Goal: Information Seeking & Learning: Get advice/opinions

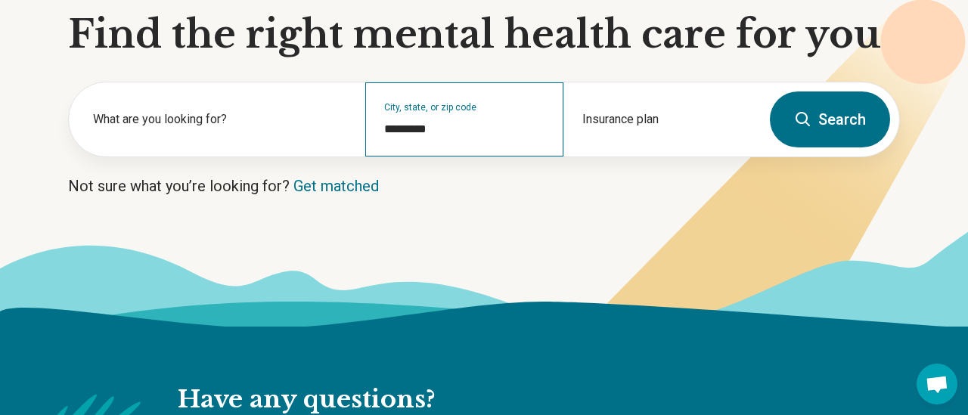
scroll to position [179, 0]
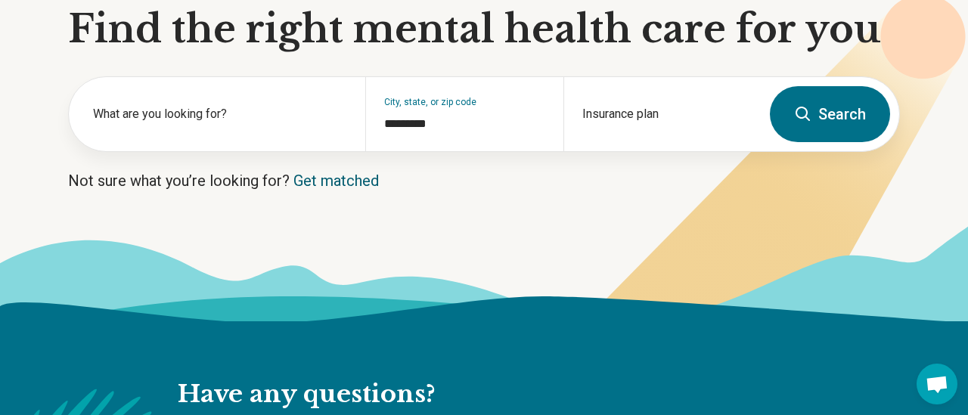
click at [352, 181] on link "Get matched" at bounding box center [335, 181] width 85 height 18
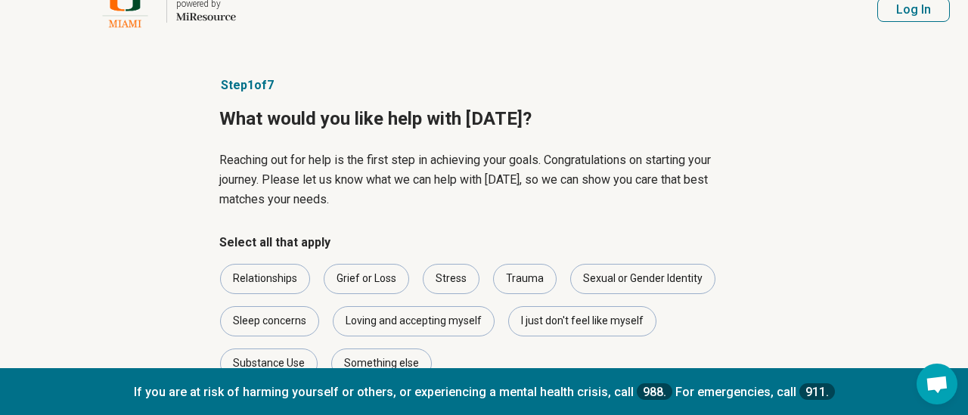
scroll to position [40, 0]
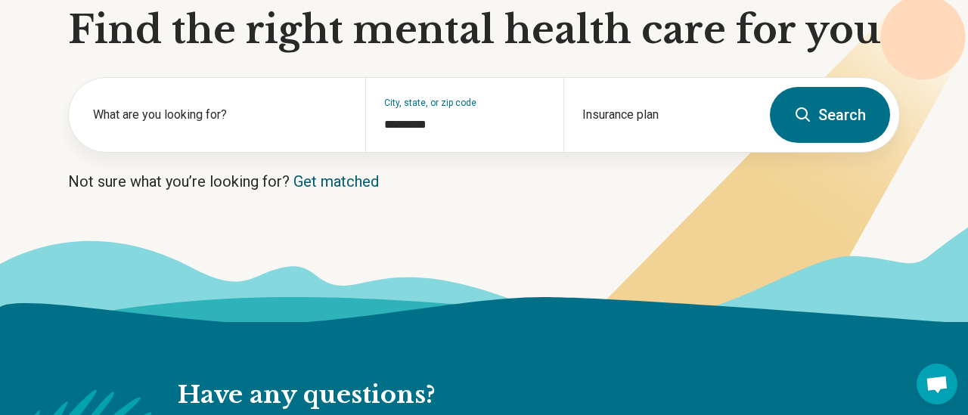
scroll to position [166, 0]
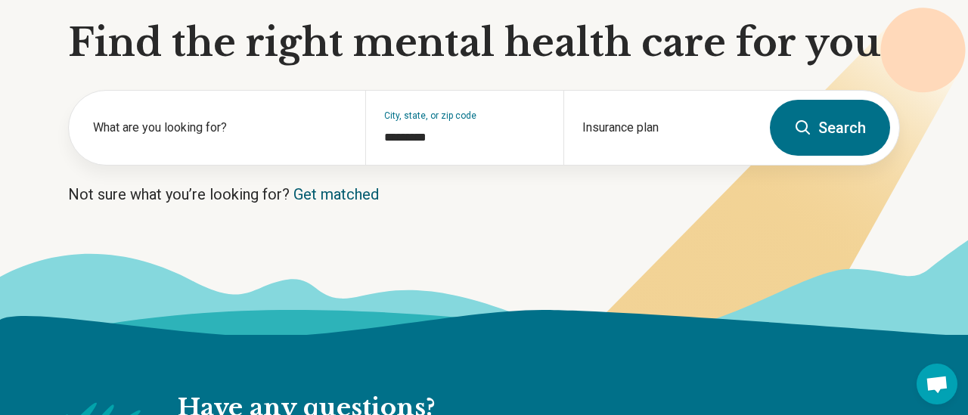
click at [332, 194] on link "Get matched" at bounding box center [335, 194] width 85 height 18
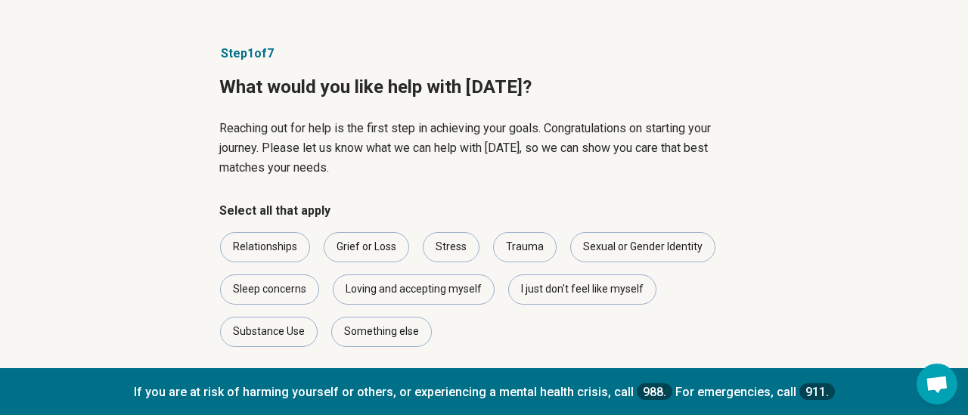
scroll to position [110, 0]
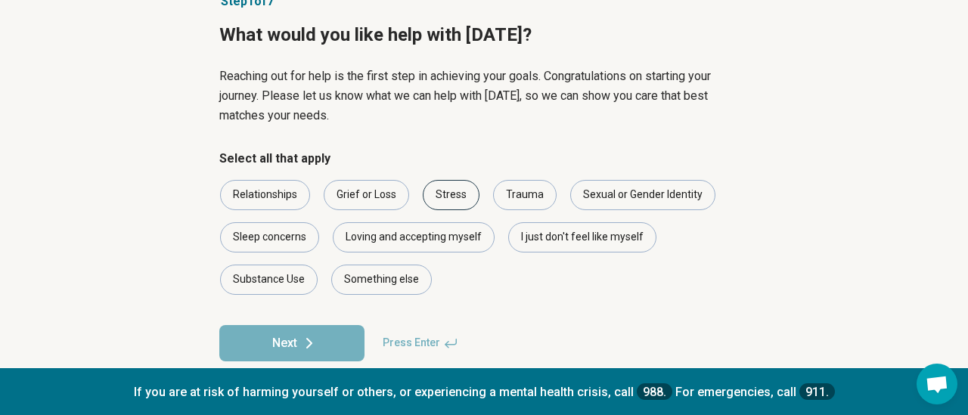
click at [460, 197] on div "Stress" at bounding box center [451, 195] width 57 height 30
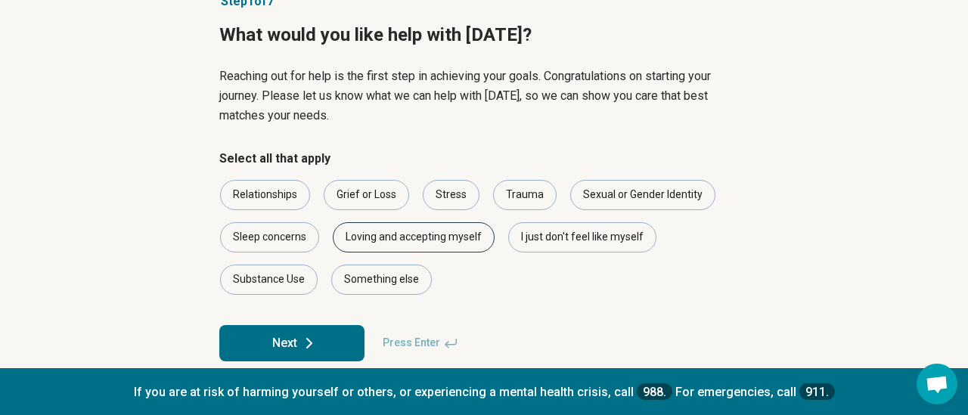
click at [415, 237] on div "Loving and accepting myself" at bounding box center [414, 237] width 162 height 30
click at [391, 292] on div "Something else" at bounding box center [381, 280] width 101 height 30
click at [268, 246] on div "Sleep concerns" at bounding box center [269, 237] width 99 height 30
click at [283, 352] on button "Next" at bounding box center [291, 343] width 145 height 36
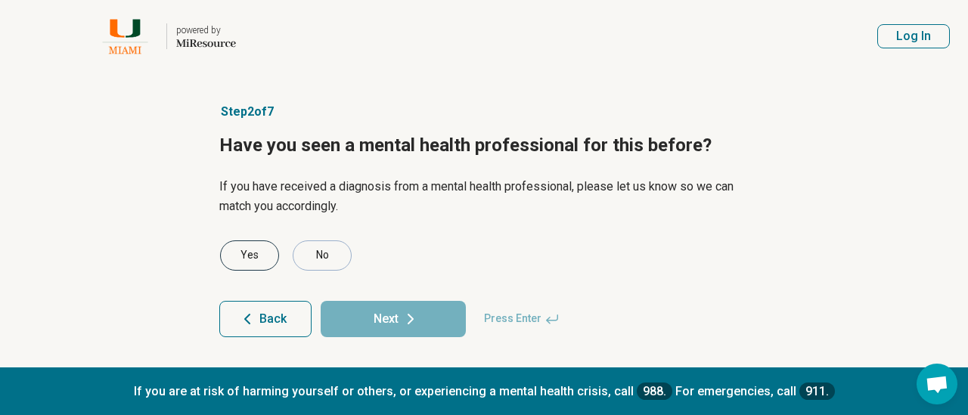
click at [259, 258] on div "Yes" at bounding box center [249, 255] width 59 height 30
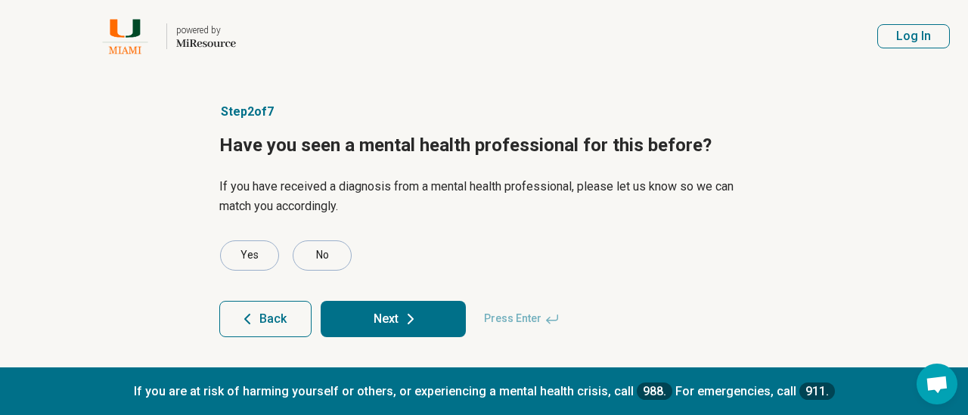
click at [364, 327] on button "Next" at bounding box center [393, 319] width 145 height 36
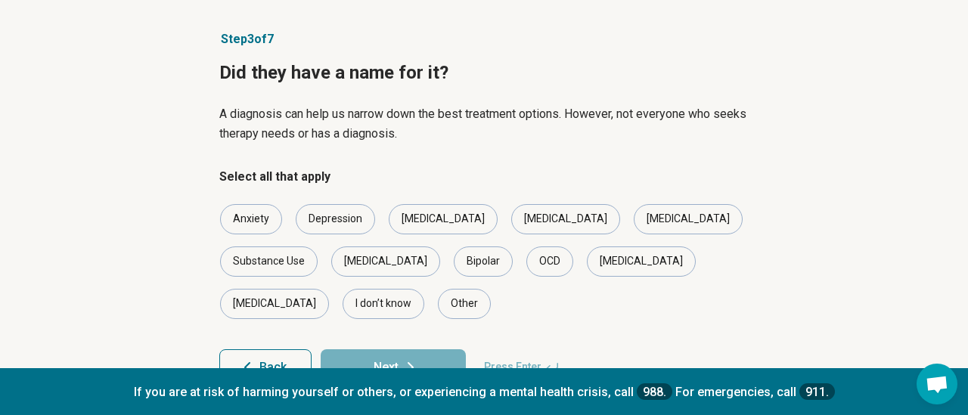
scroll to position [78, 0]
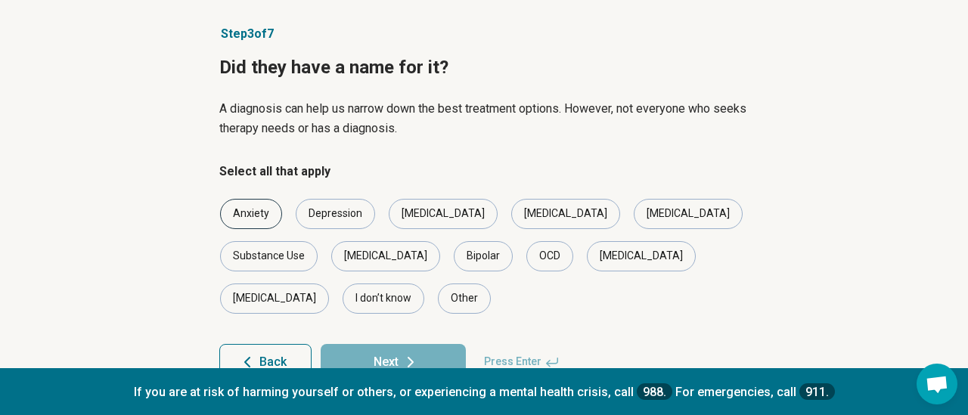
click at [249, 214] on div "Anxiety" at bounding box center [251, 214] width 62 height 30
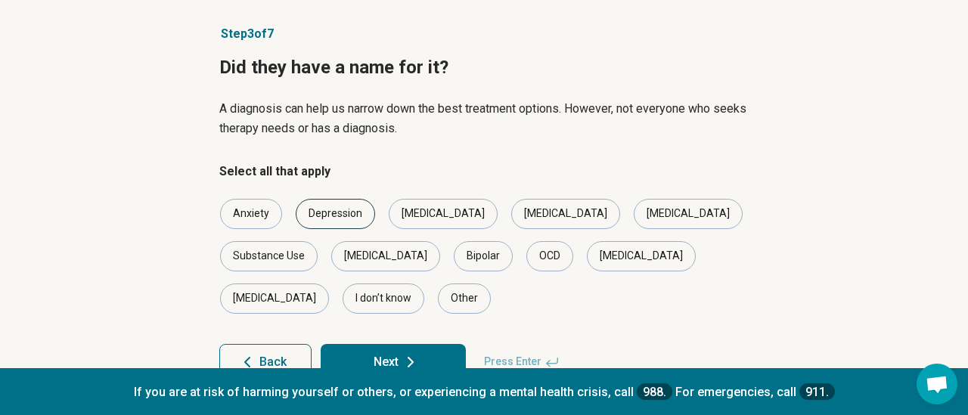
click at [336, 212] on div "Depression" at bounding box center [335, 214] width 79 height 30
click at [634, 219] on div "[MEDICAL_DATA]" at bounding box center [688, 214] width 109 height 30
click at [526, 254] on div "OCD" at bounding box center [549, 256] width 47 height 30
click at [454, 253] on div "Bipolar" at bounding box center [483, 256] width 59 height 30
click at [329, 284] on div "Insomnia" at bounding box center [274, 299] width 109 height 30
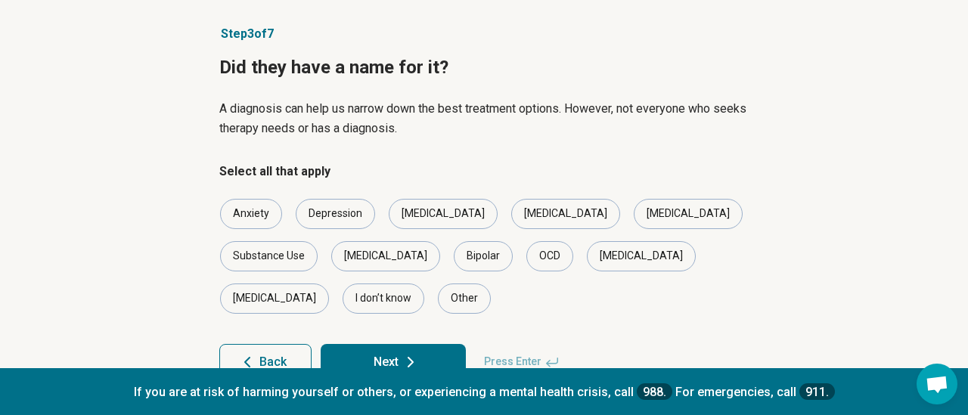
click at [377, 344] on button "Next" at bounding box center [393, 362] width 145 height 36
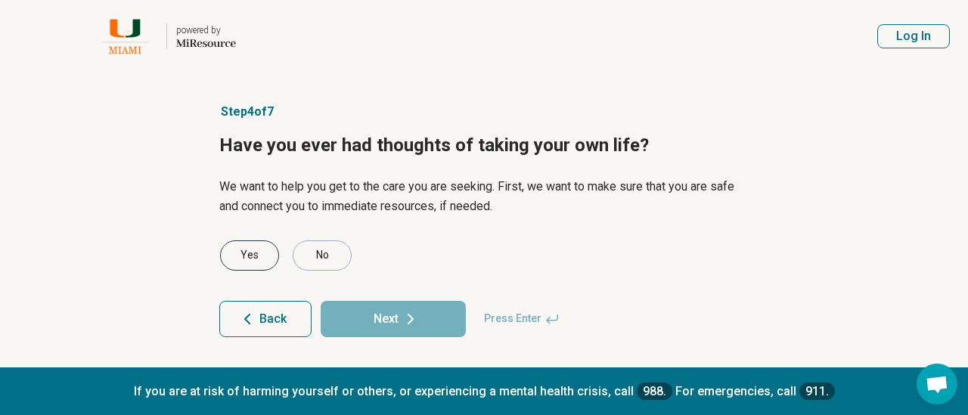
click at [256, 246] on div "Yes" at bounding box center [249, 255] width 59 height 30
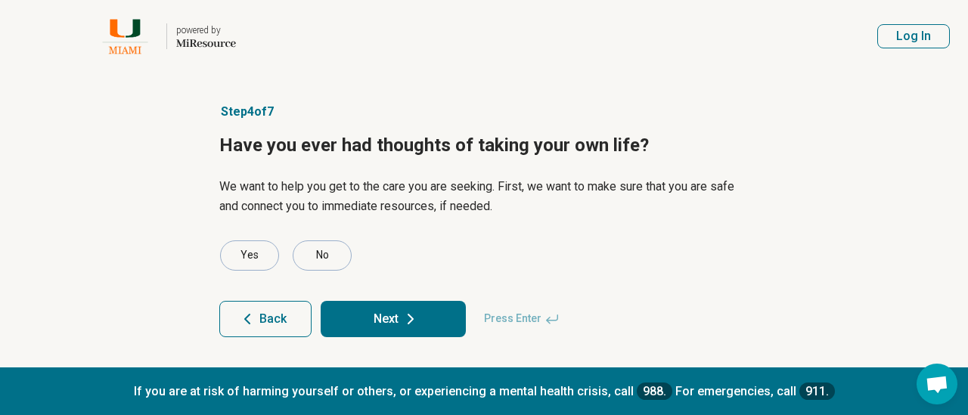
click at [398, 327] on button "Next" at bounding box center [393, 319] width 145 height 36
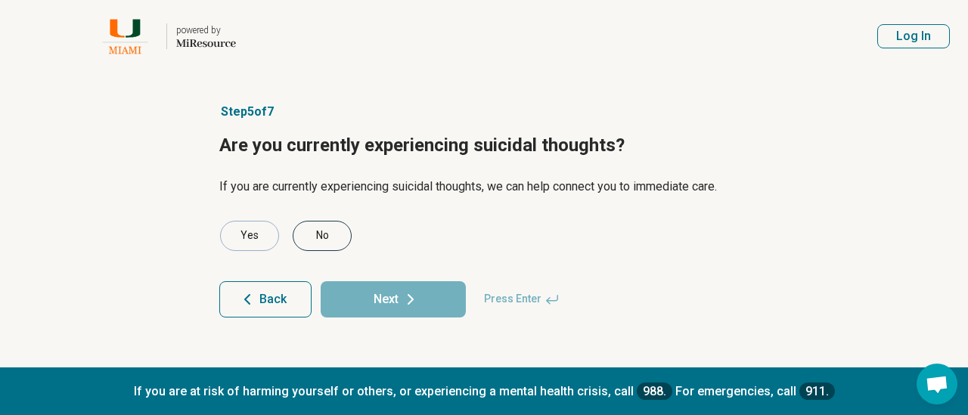
click at [324, 235] on div "No" at bounding box center [322, 236] width 59 height 30
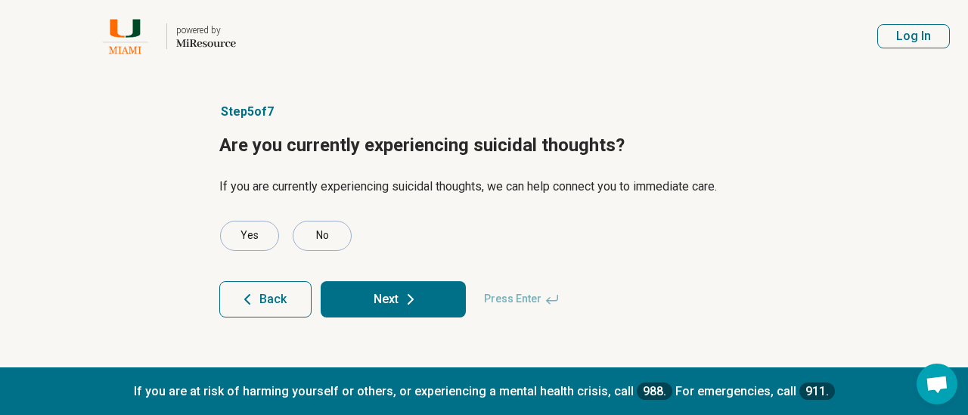
click at [403, 300] on icon at bounding box center [410, 299] width 18 height 18
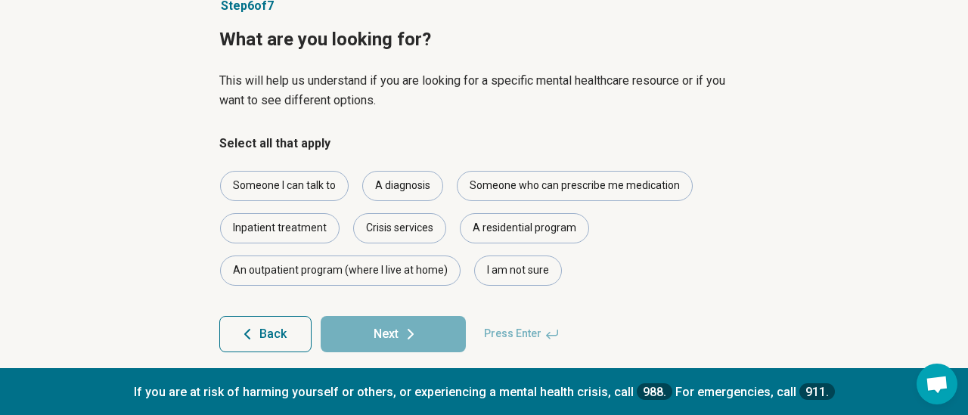
scroll to position [120, 0]
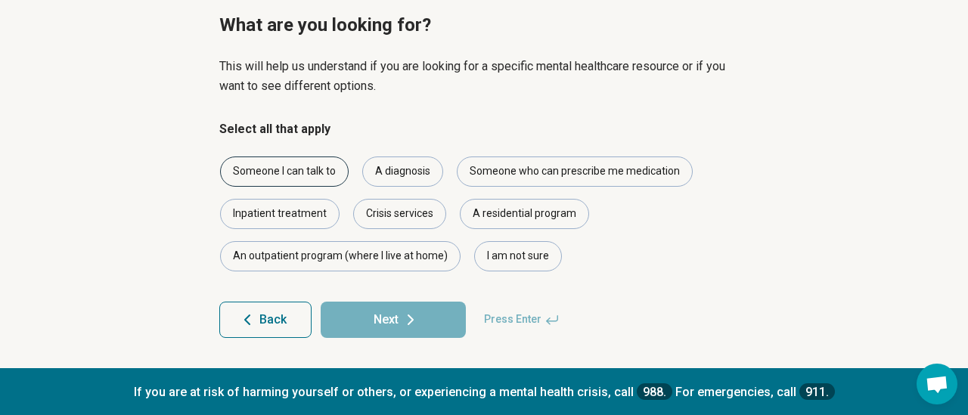
click at [252, 174] on div "Someone I can talk to" at bounding box center [284, 172] width 129 height 30
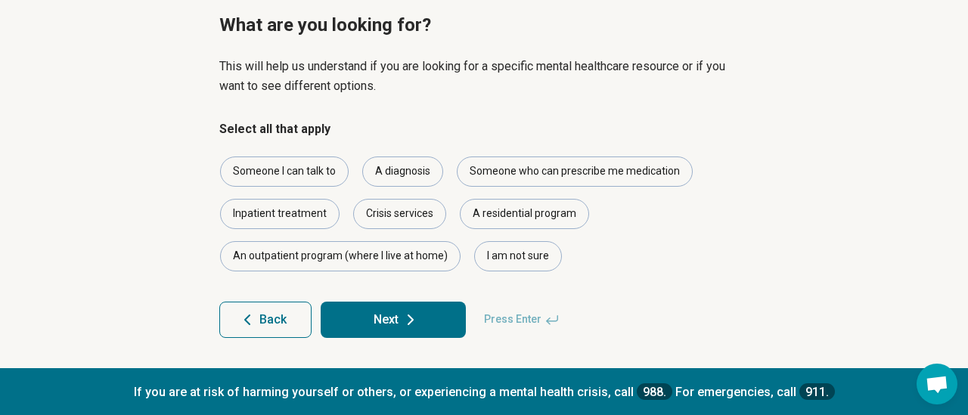
click at [389, 305] on button "Next" at bounding box center [393, 320] width 145 height 36
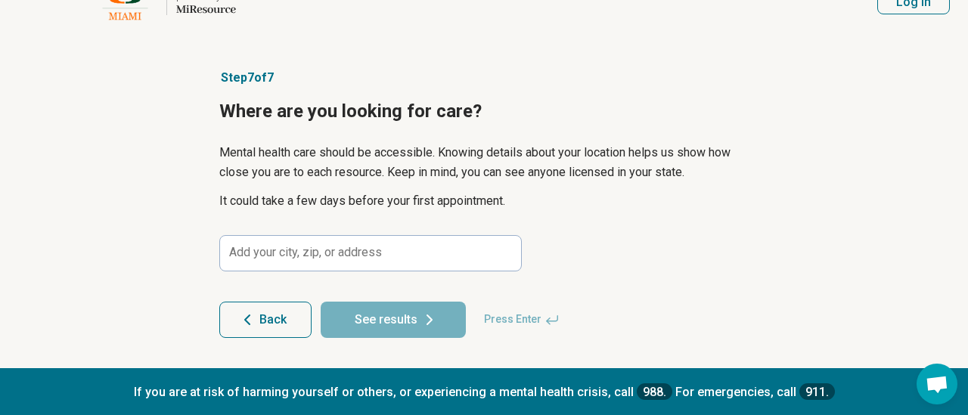
scroll to position [34, 0]
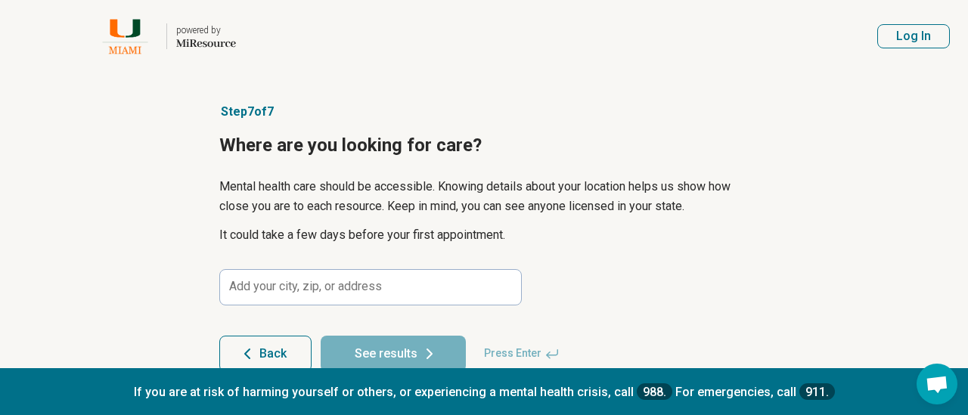
scroll to position [34, 0]
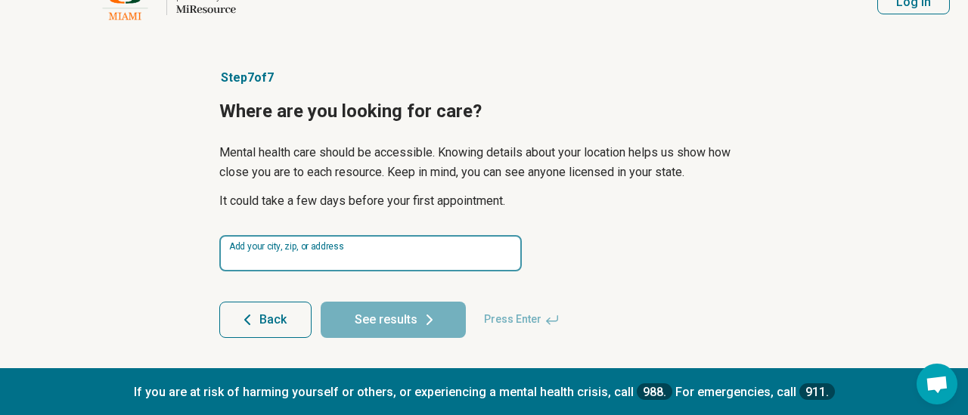
click at [315, 255] on input at bounding box center [370, 253] width 302 height 36
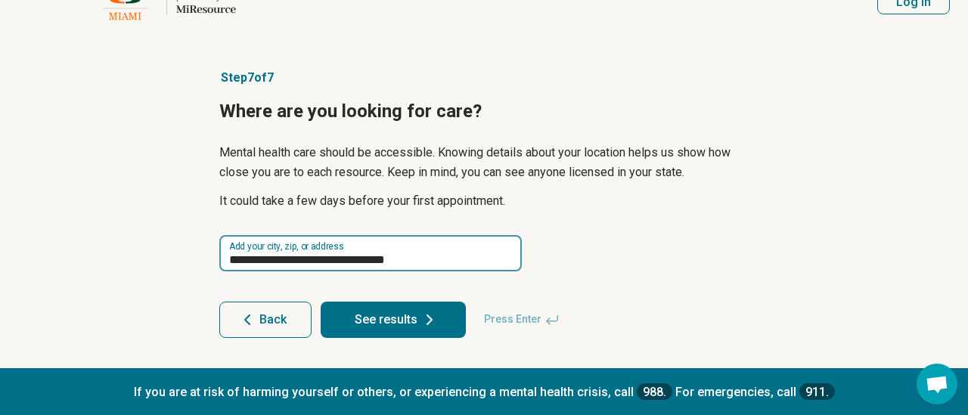
drag, startPoint x: 429, startPoint y: 264, endPoint x: 271, endPoint y: 264, distance: 158.0
click at [271, 264] on input "**********" at bounding box center [370, 253] width 302 height 36
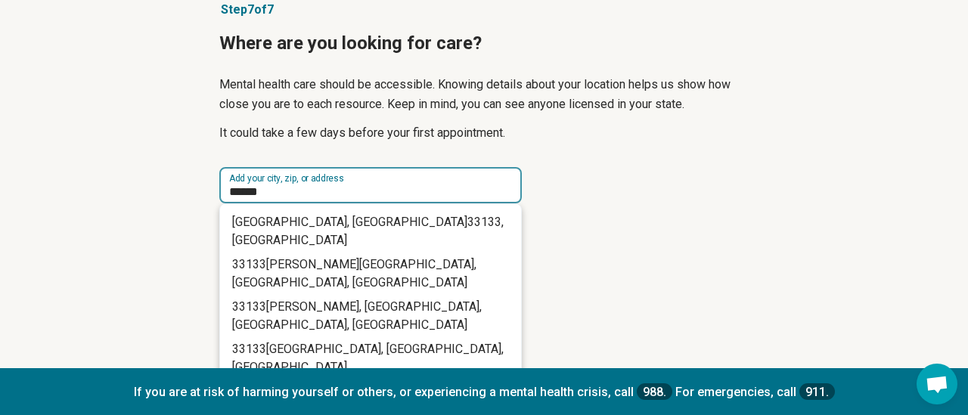
scroll to position [103, 0]
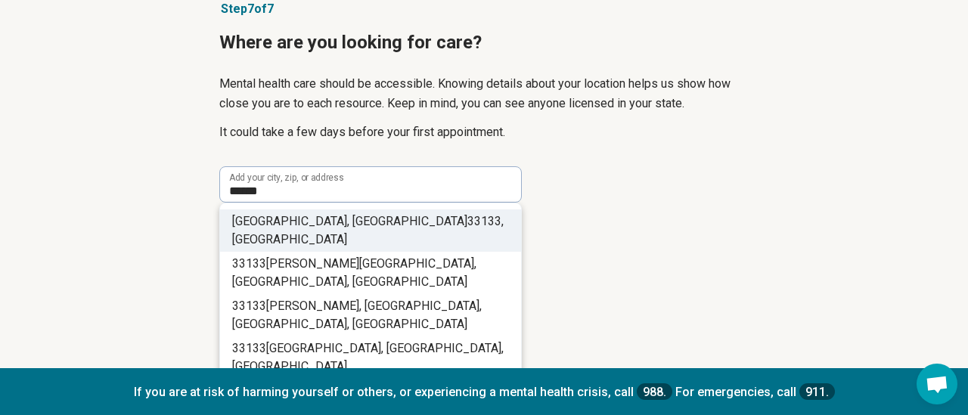
click at [299, 220] on span "Coconut Grove, FL" at bounding box center [349, 221] width 235 height 14
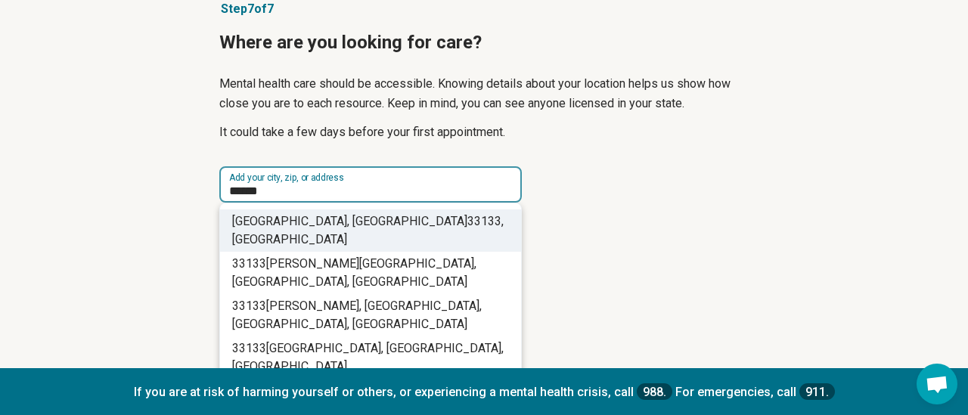
type input "**********"
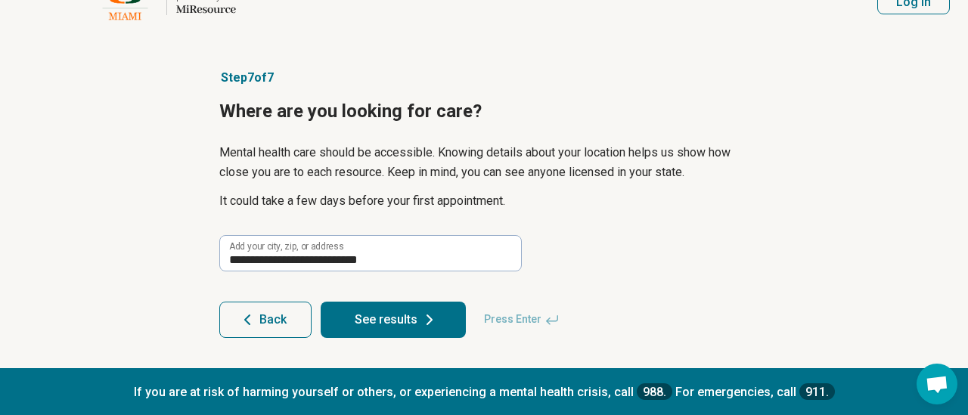
click at [381, 327] on button "See results" at bounding box center [393, 320] width 145 height 36
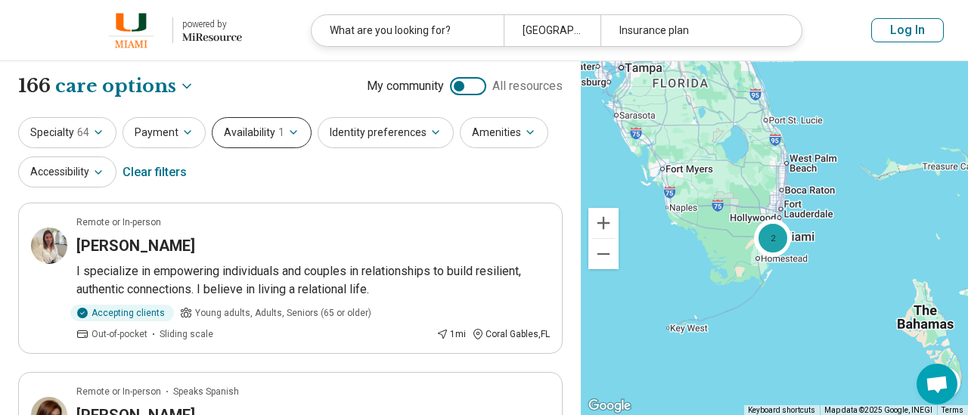
click at [289, 135] on icon "button" at bounding box center [293, 132] width 12 height 12
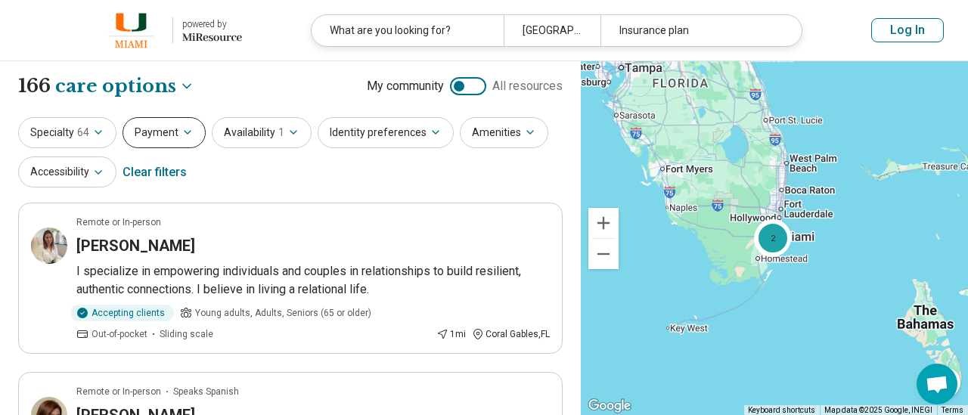
click at [182, 134] on icon "button" at bounding box center [187, 132] width 12 height 12
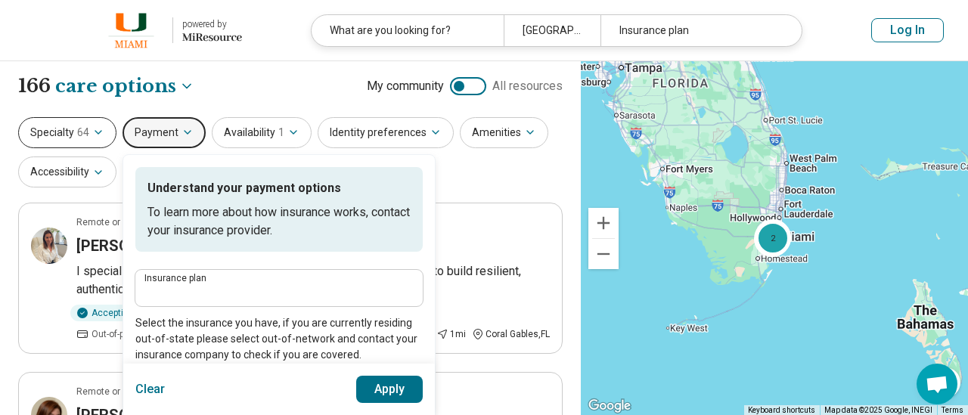
click at [101, 132] on icon "button" at bounding box center [98, 132] width 12 height 12
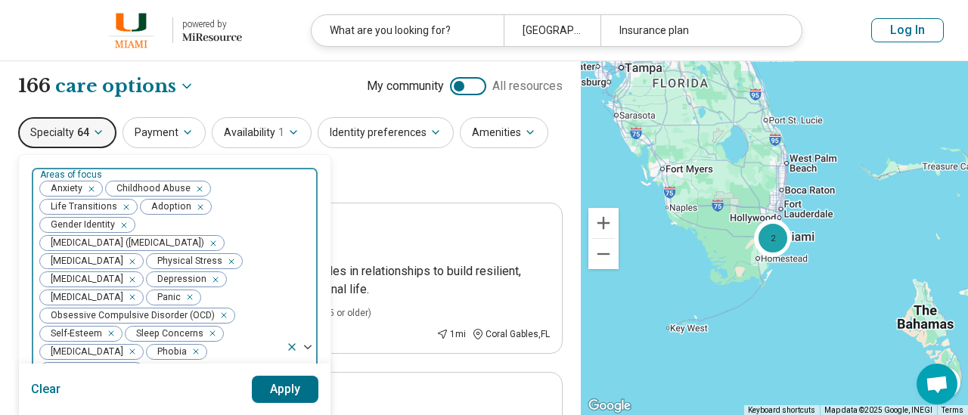
click at [75, 190] on span "Anxiety" at bounding box center [63, 188] width 47 height 14
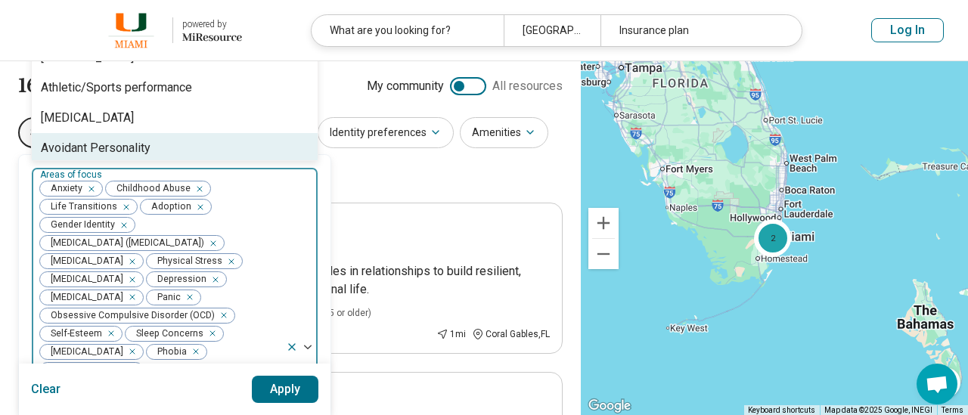
click at [195, 191] on icon "Remove [object Object]" at bounding box center [196, 189] width 11 height 11
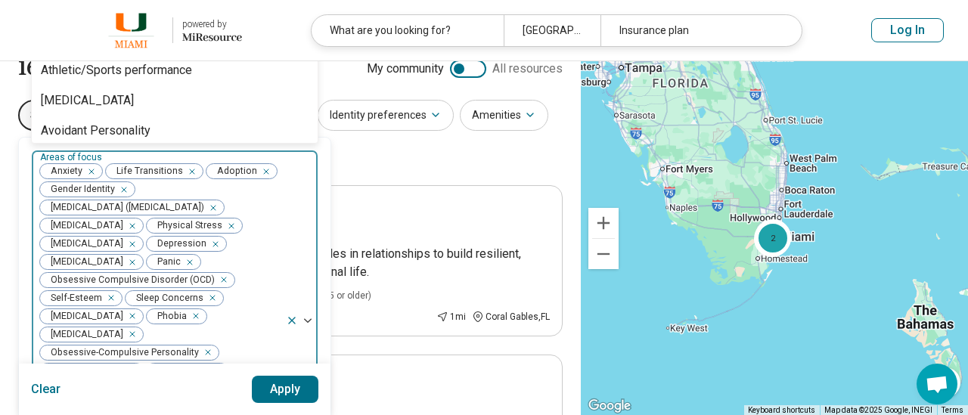
scroll to position [20, 0]
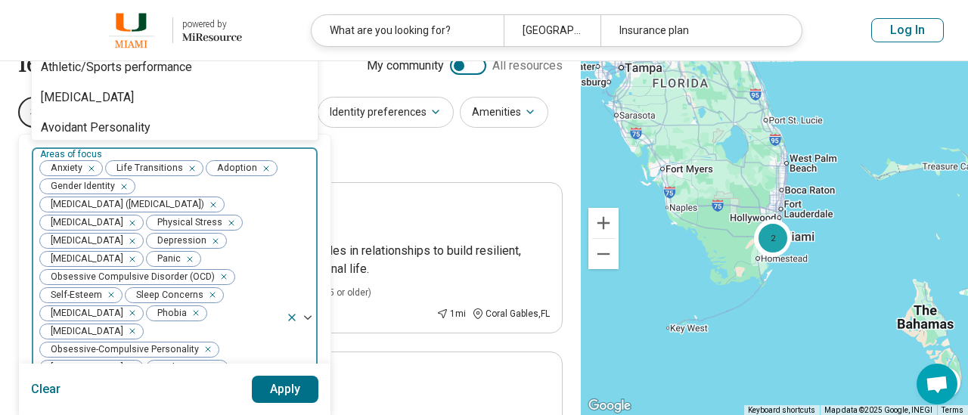
click at [126, 188] on div "Remove [object Object]" at bounding box center [121, 187] width 18 height 18
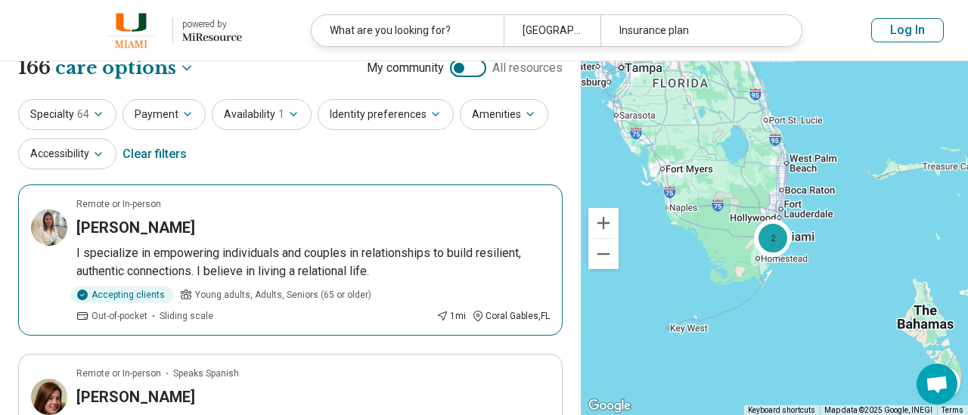
scroll to position [0, 0]
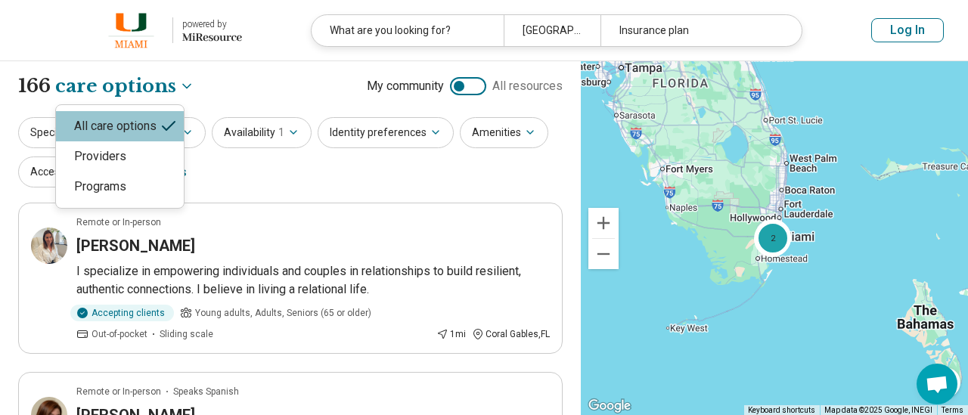
click at [118, 162] on div "Providers" at bounding box center [120, 156] width 128 height 30
select select "********"
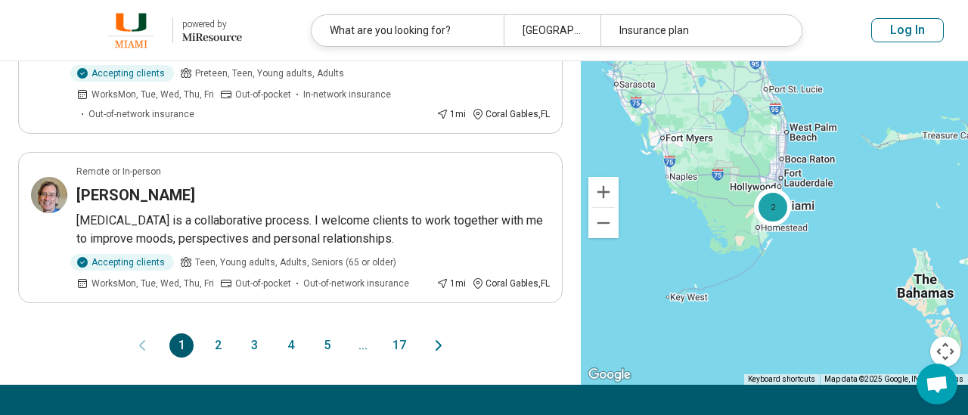
scroll to position [1620, 0]
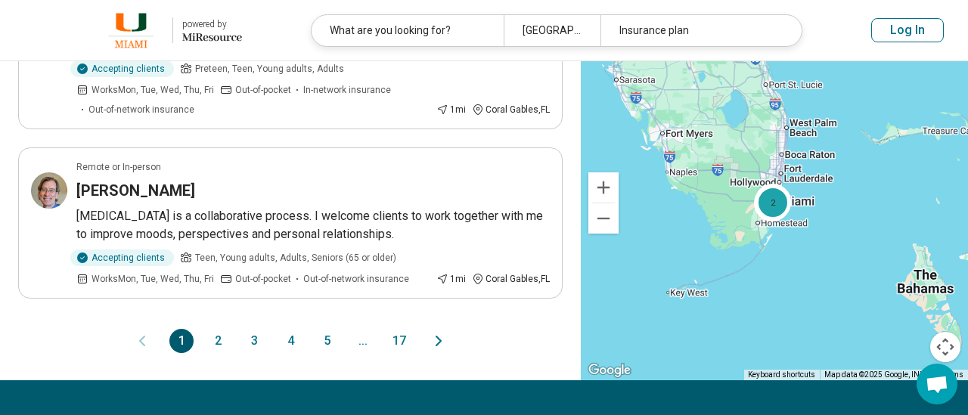
click at [216, 339] on button "2" at bounding box center [218, 341] width 24 height 24
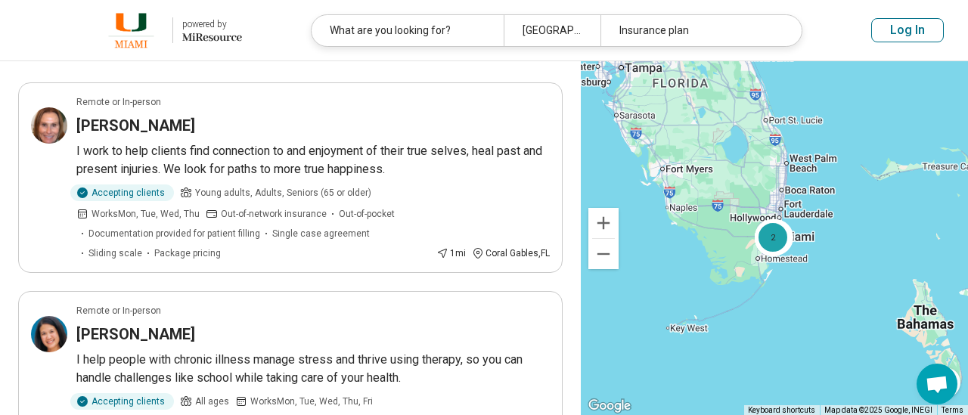
scroll to position [0, 0]
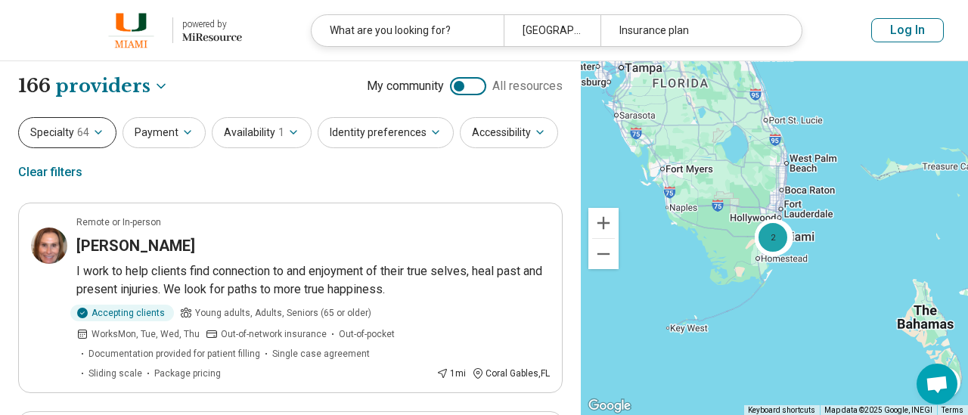
click at [95, 134] on icon "button" at bounding box center [98, 132] width 12 height 12
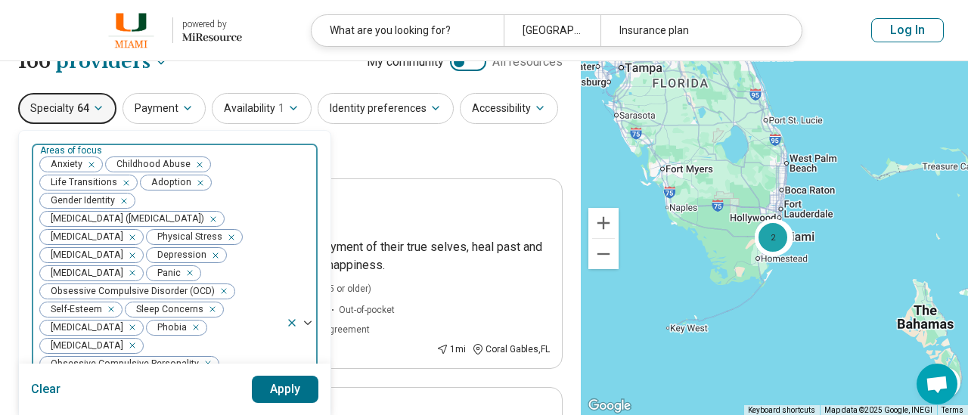
scroll to position [1, 0]
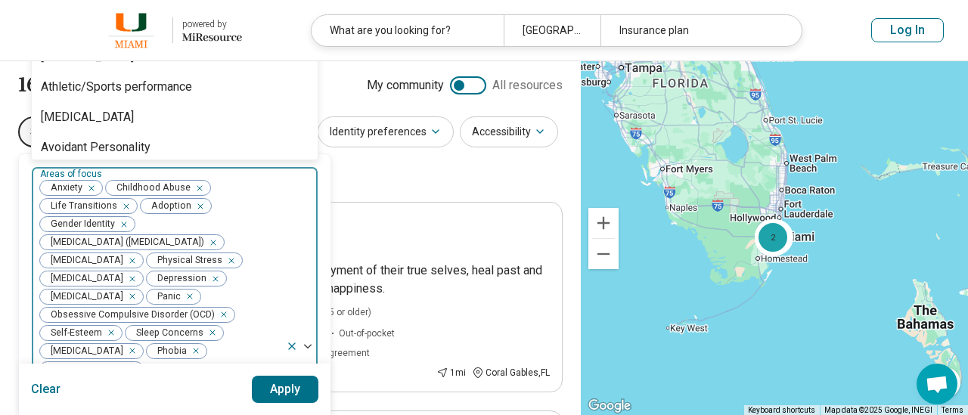
click at [86, 275] on div "Anxiety Childhood Abuse Life Transitions Adoption Gender Identity Attention Def…" at bounding box center [159, 347] width 254 height 360
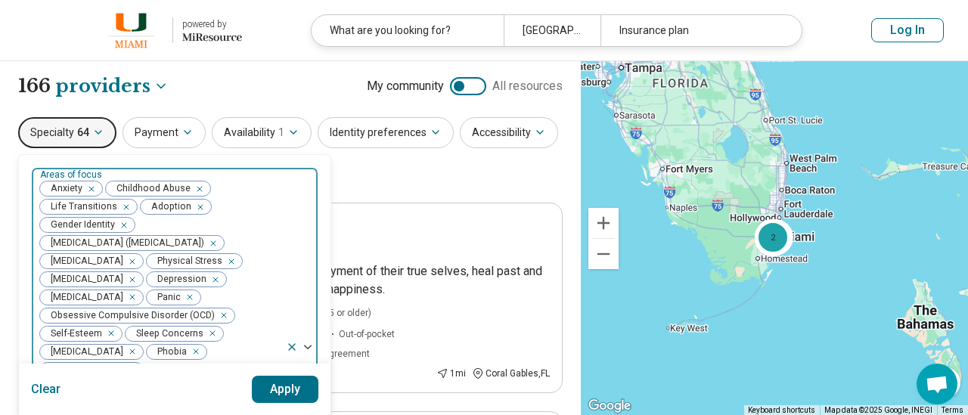
click at [85, 301] on span "[MEDICAL_DATA]" at bounding box center [84, 297] width 88 height 14
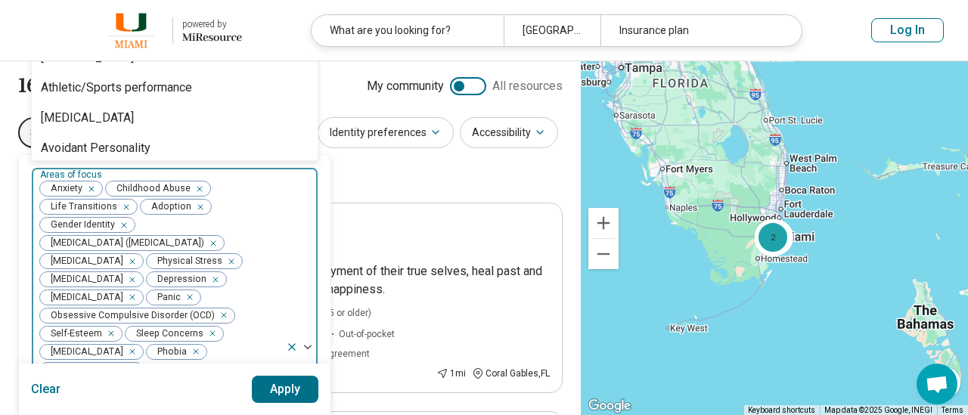
click at [85, 301] on span "[MEDICAL_DATA]" at bounding box center [84, 297] width 88 height 14
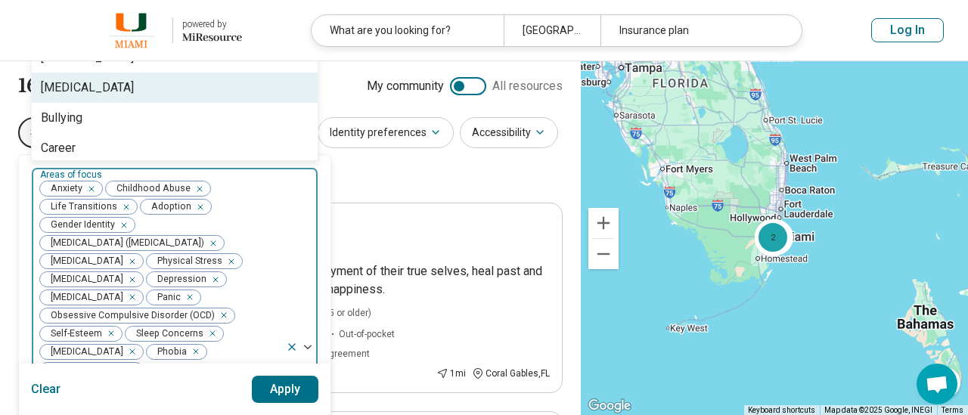
scroll to position [122, 0]
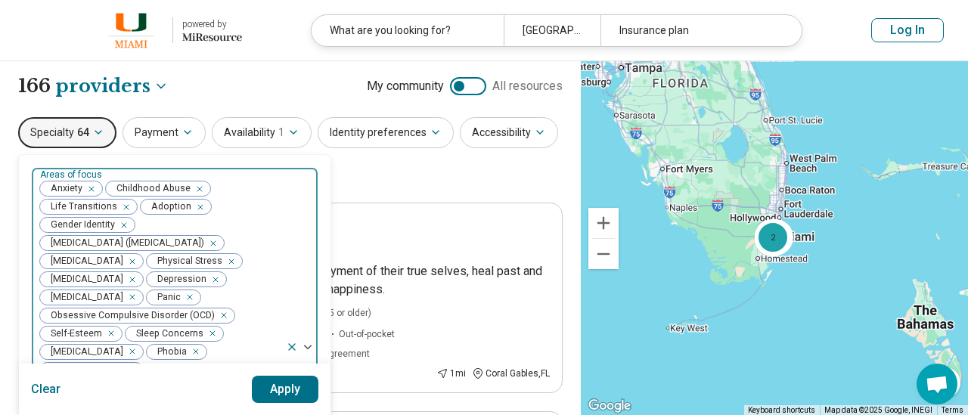
click at [92, 299] on span "[MEDICAL_DATA]" at bounding box center [84, 297] width 88 height 14
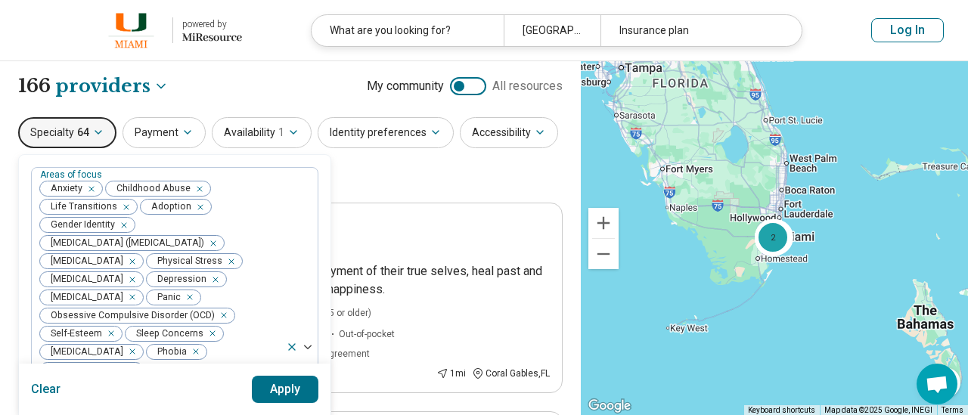
click at [270, 390] on button "Apply" at bounding box center [285, 389] width 67 height 27
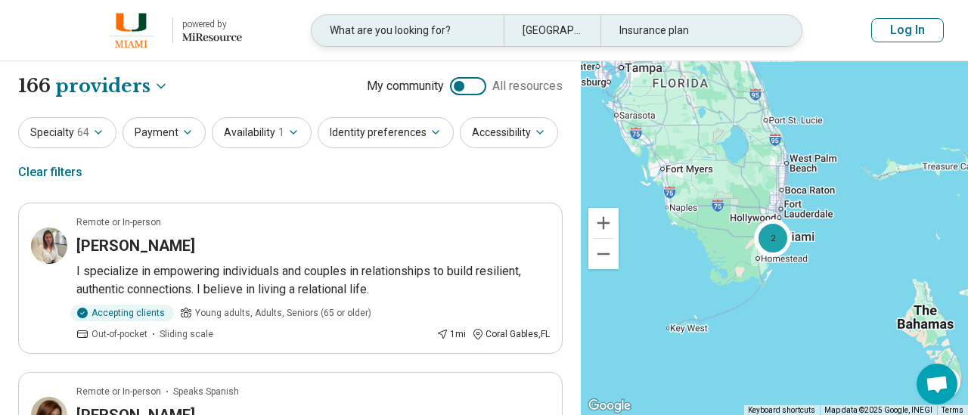
click at [396, 37] on div "What are you looking for?" at bounding box center [407, 30] width 192 height 31
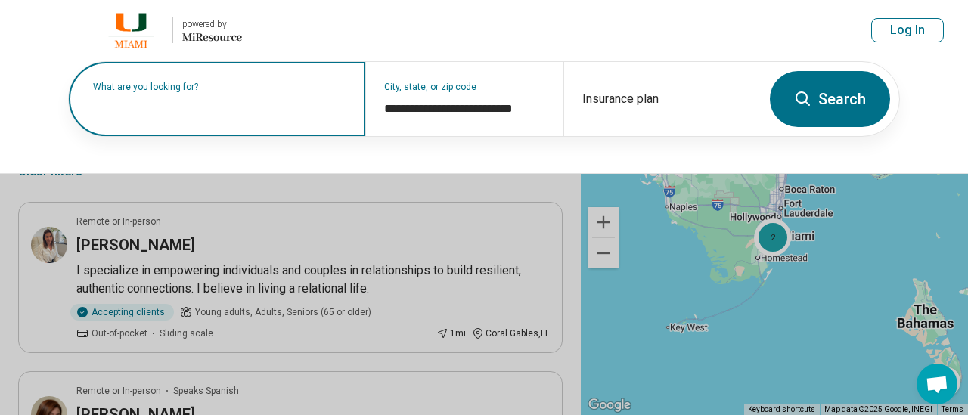
click at [229, 118] on div "What are you looking for?" at bounding box center [217, 99] width 296 height 74
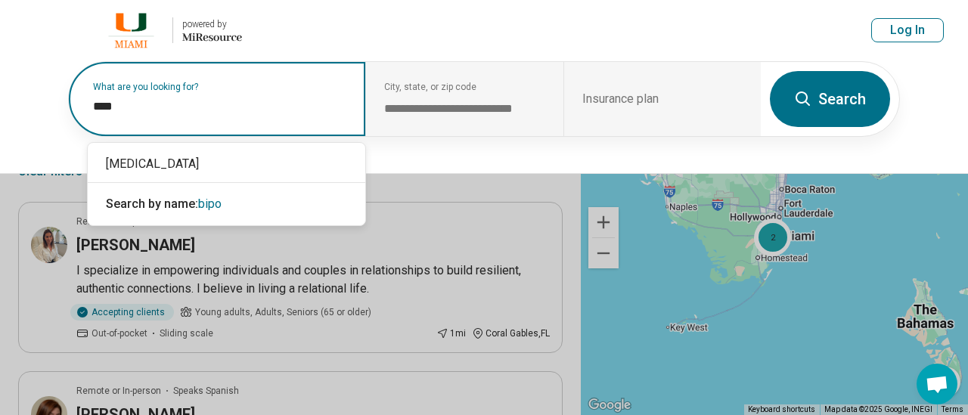
type input "*****"
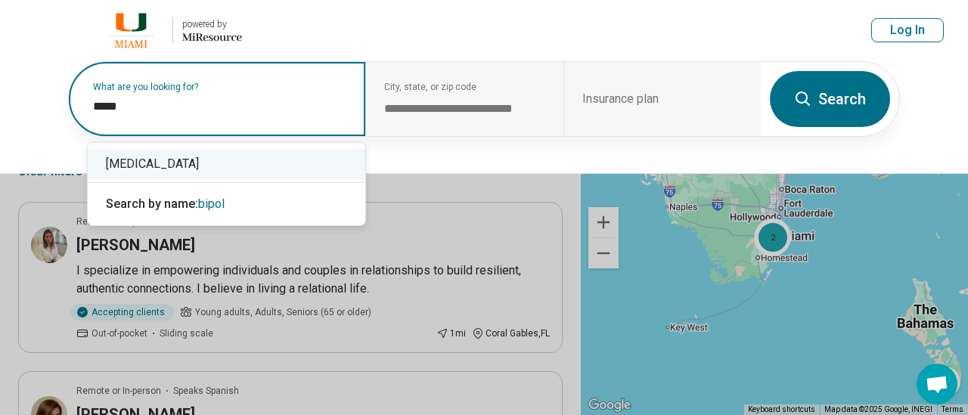
click at [169, 168] on div "[MEDICAL_DATA]" at bounding box center [226, 164] width 277 height 30
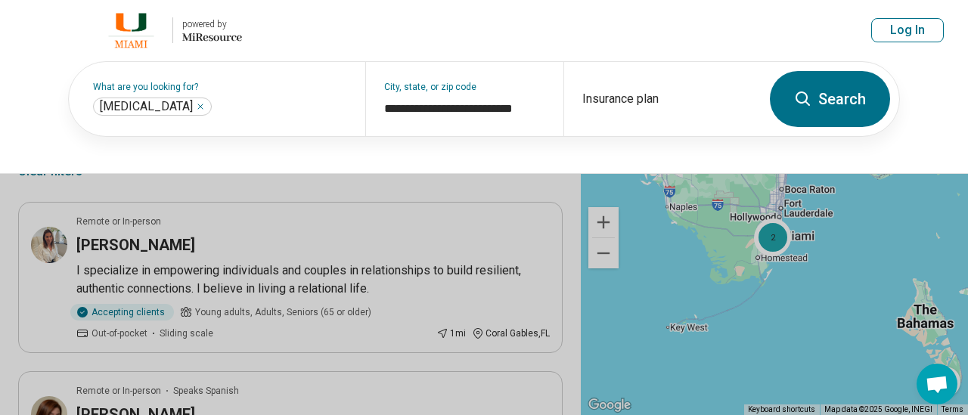
click at [822, 112] on button "Search" at bounding box center [830, 99] width 120 height 56
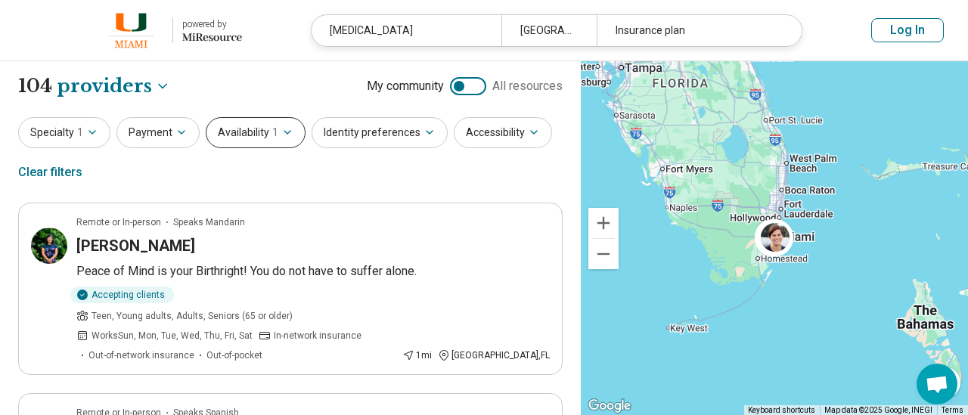
click at [279, 143] on button "Availability 1" at bounding box center [256, 132] width 100 height 31
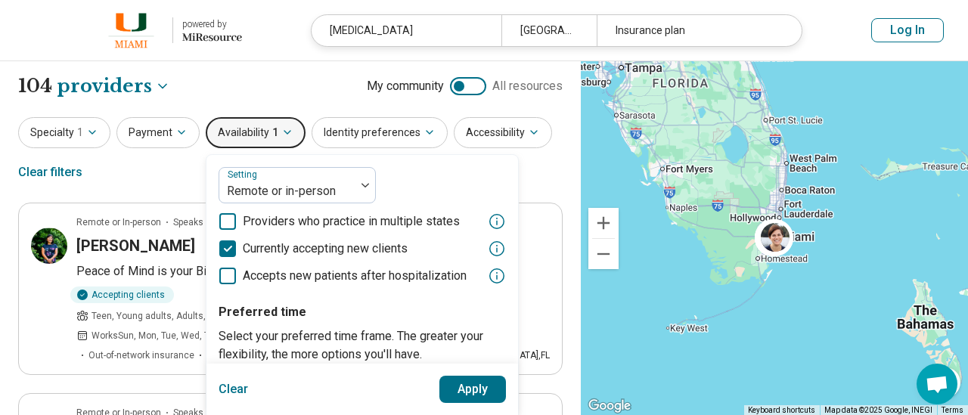
click at [454, 160] on div "Setting Remote or in-person Providers who practice in multiple states Currently…" at bounding box center [361, 312] width 311 height 315
click at [23, 222] on article "Remote or In-person Speaks Mandarin Yi Duan Low Peace of Mind is your Birthrigh…" at bounding box center [290, 289] width 544 height 172
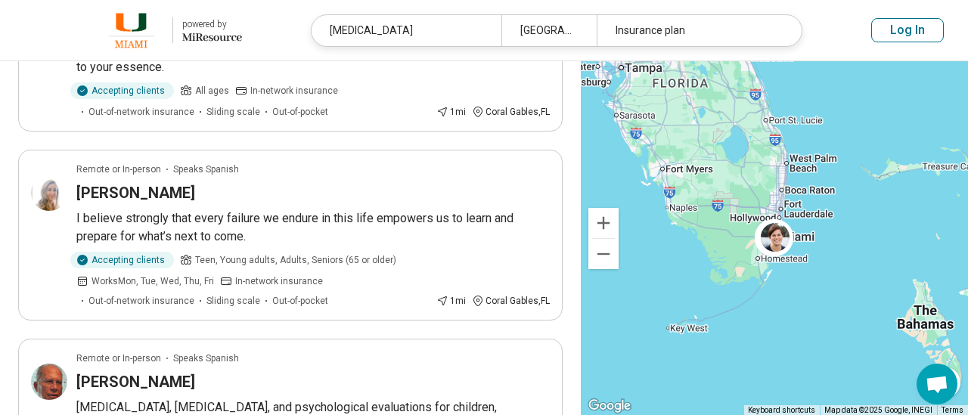
scroll to position [1091, 0]
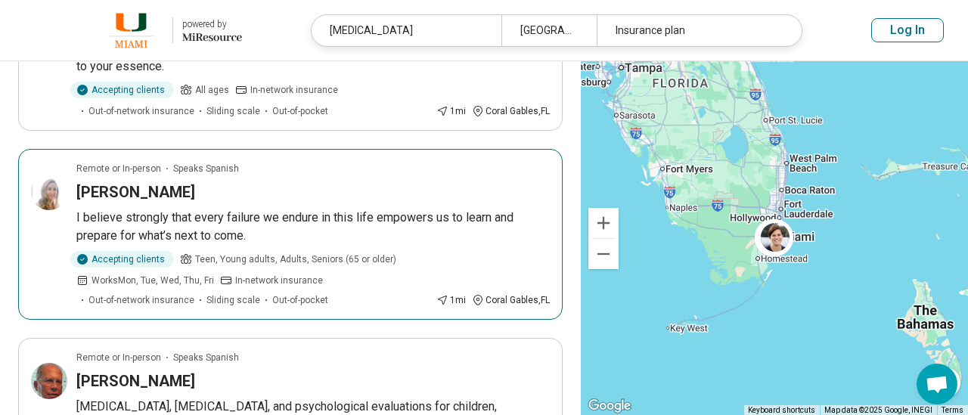
click at [144, 181] on h3 "[PERSON_NAME]" at bounding box center [135, 191] width 119 height 21
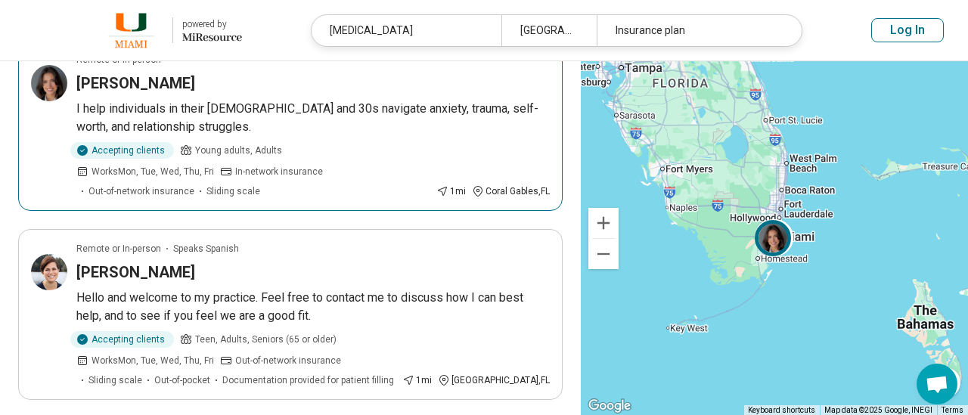
scroll to position [1602, 0]
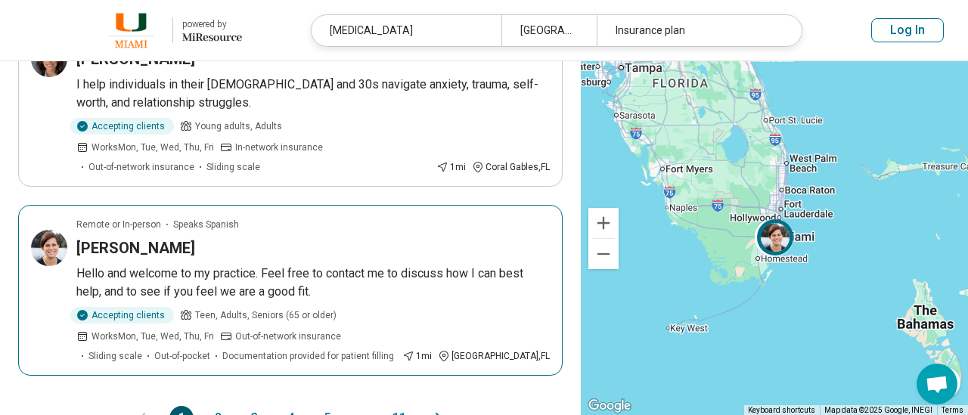
click at [131, 205] on article "Remote or In-person Speaks Spanish Angelique Alonso Hello and welcome to my pra…" at bounding box center [290, 290] width 544 height 171
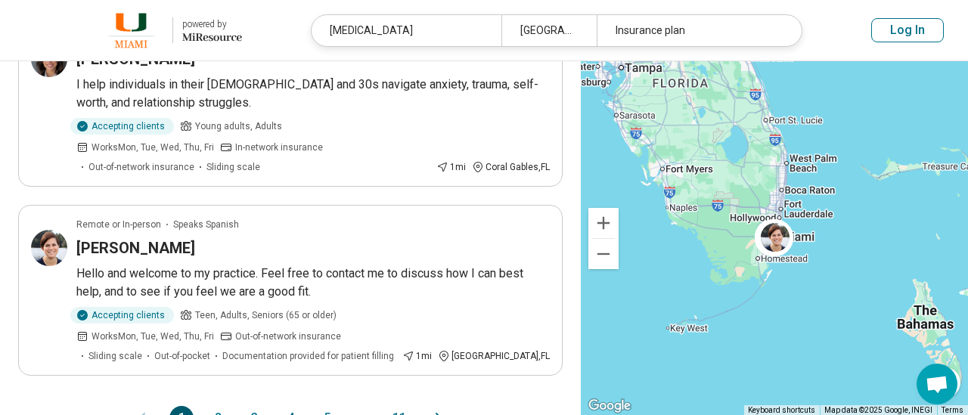
click at [222, 406] on button "2" at bounding box center [218, 418] width 24 height 24
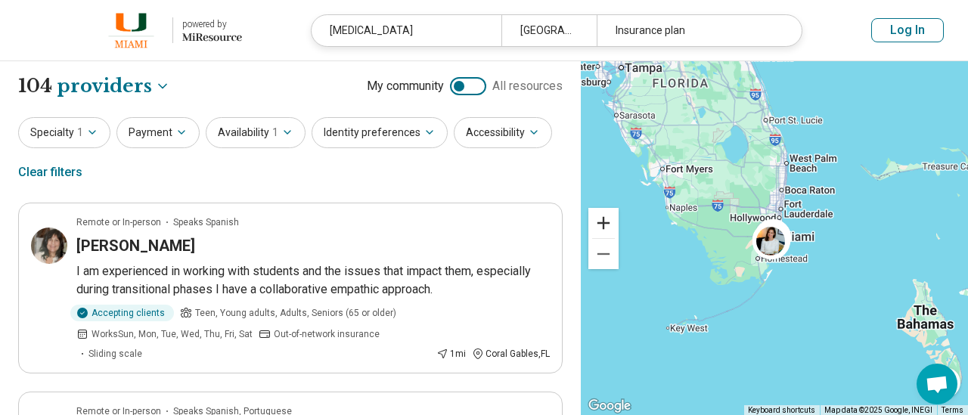
click at [605, 219] on button "Zoom in" at bounding box center [603, 223] width 30 height 30
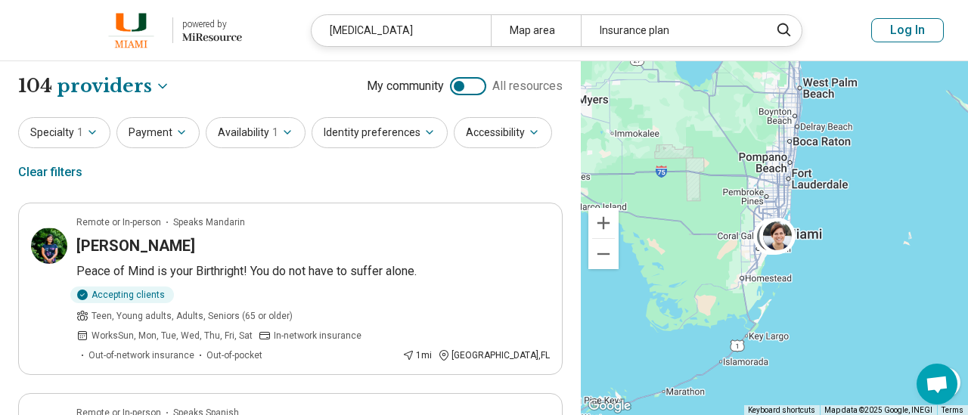
click at [605, 219] on button "Zoom in" at bounding box center [603, 223] width 30 height 30
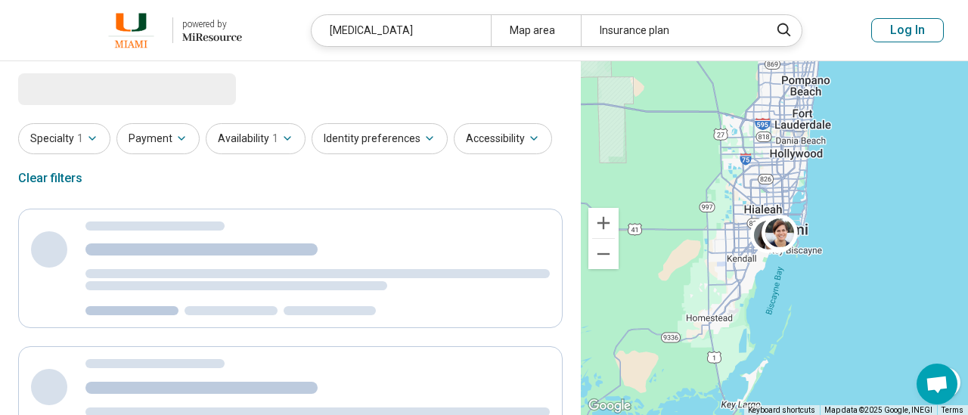
click at [605, 219] on button "Zoom in" at bounding box center [603, 223] width 30 height 30
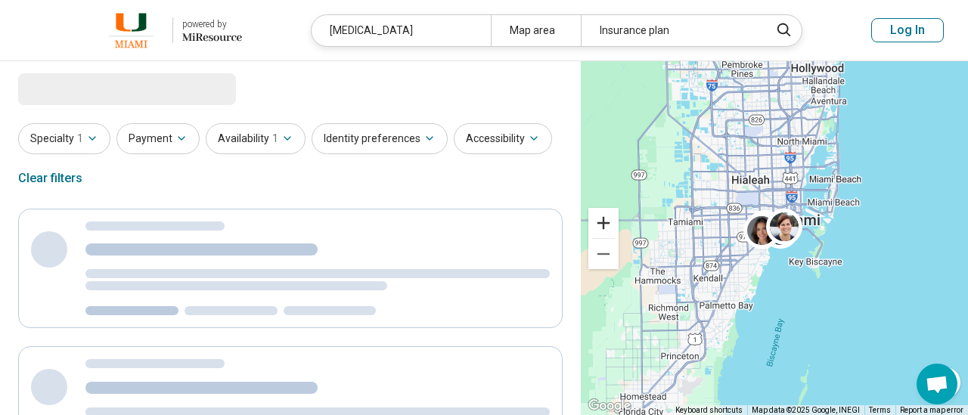
click at [605, 219] on button "Zoom in" at bounding box center [603, 223] width 30 height 30
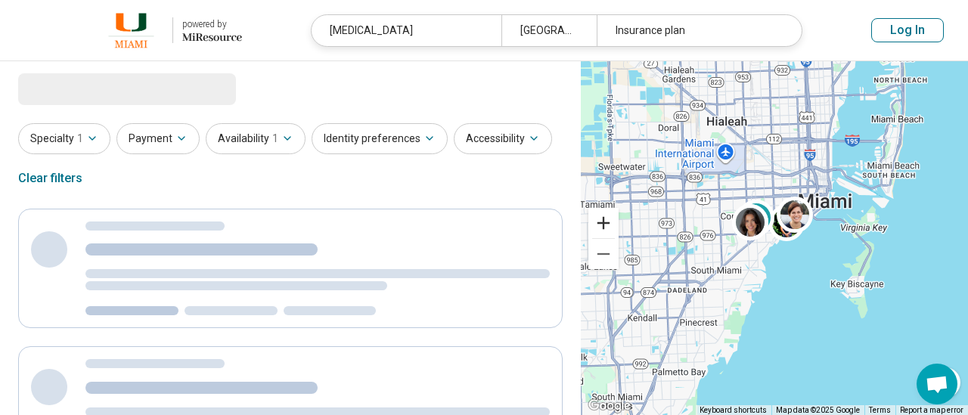
click at [605, 219] on button "Zoom in" at bounding box center [603, 223] width 30 height 30
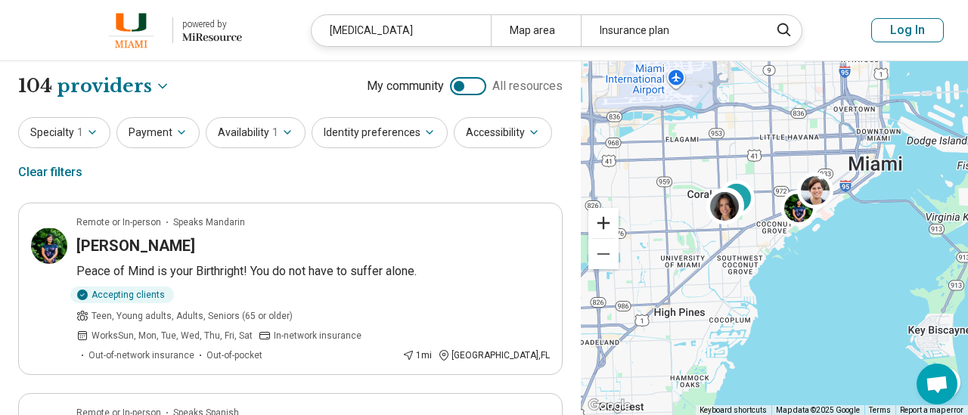
click at [605, 219] on button "Zoom in" at bounding box center [603, 223] width 30 height 30
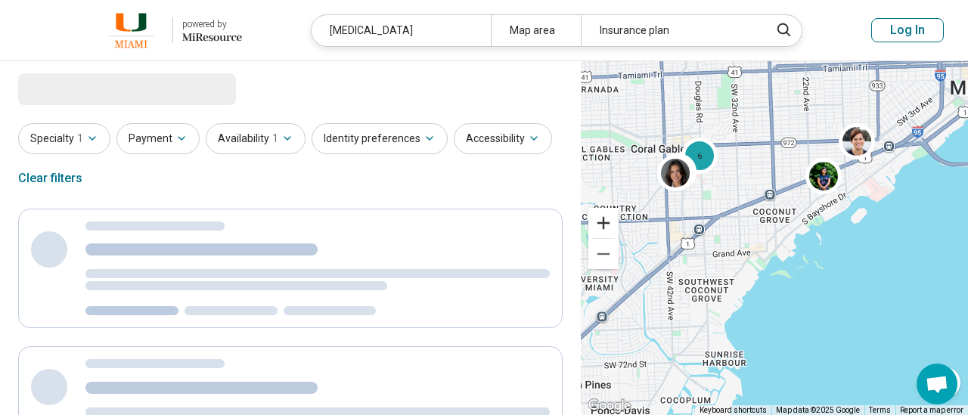
click at [605, 219] on button "Zoom in" at bounding box center [603, 223] width 30 height 30
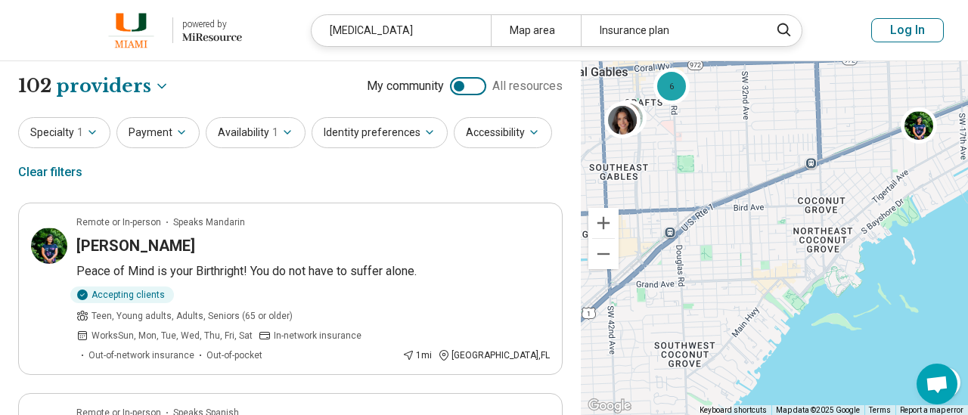
drag, startPoint x: 761, startPoint y: 185, endPoint x: 818, endPoint y: 203, distance: 60.0
click at [818, 203] on div "6" at bounding box center [774, 238] width 387 height 355
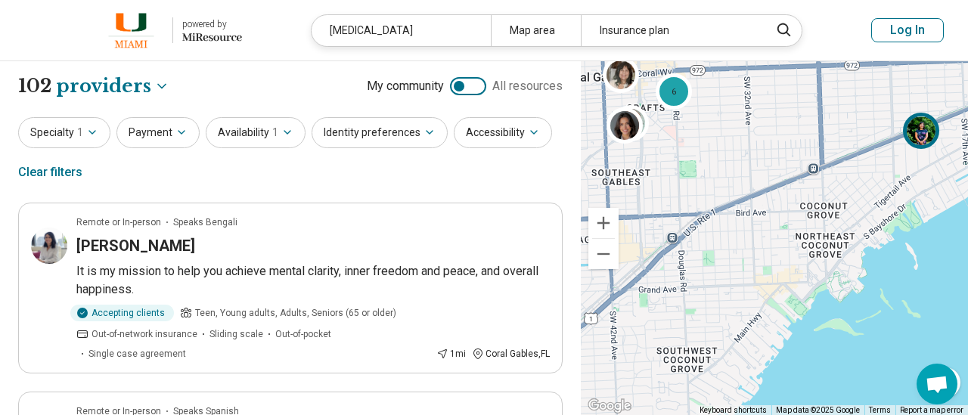
click at [917, 136] on img at bounding box center [921, 131] width 36 height 36
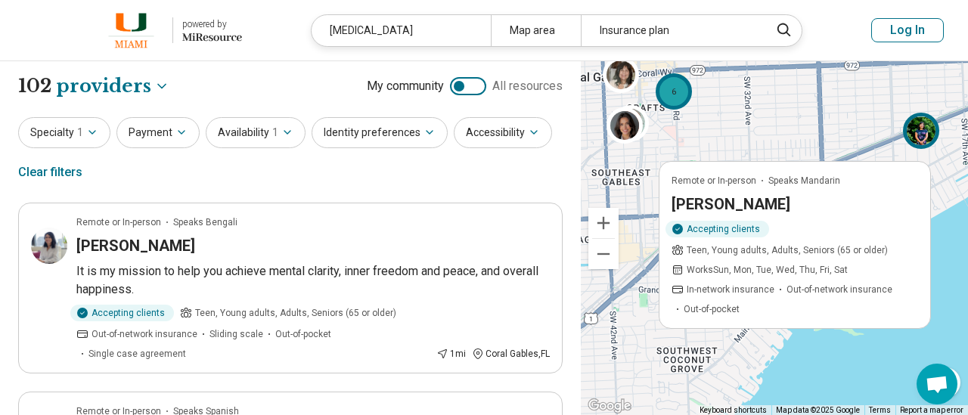
click at [675, 98] on div "6" at bounding box center [674, 91] width 36 height 36
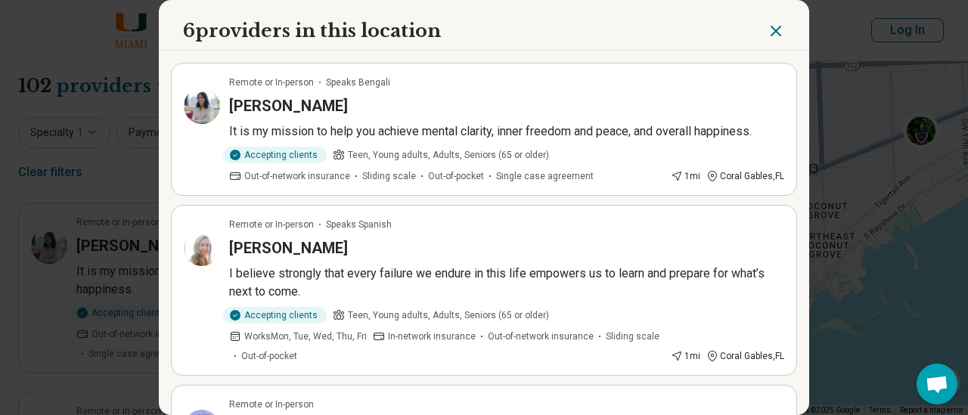
click at [773, 25] on icon "Close" at bounding box center [776, 31] width 18 height 18
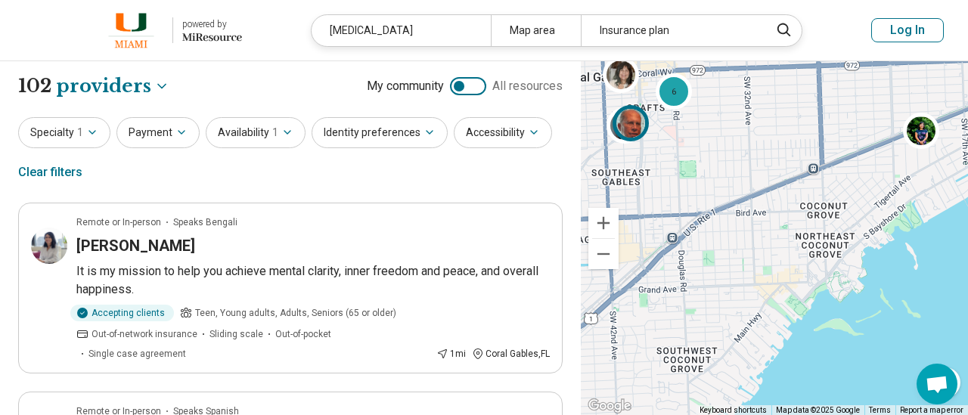
click at [622, 124] on img at bounding box center [630, 122] width 36 height 36
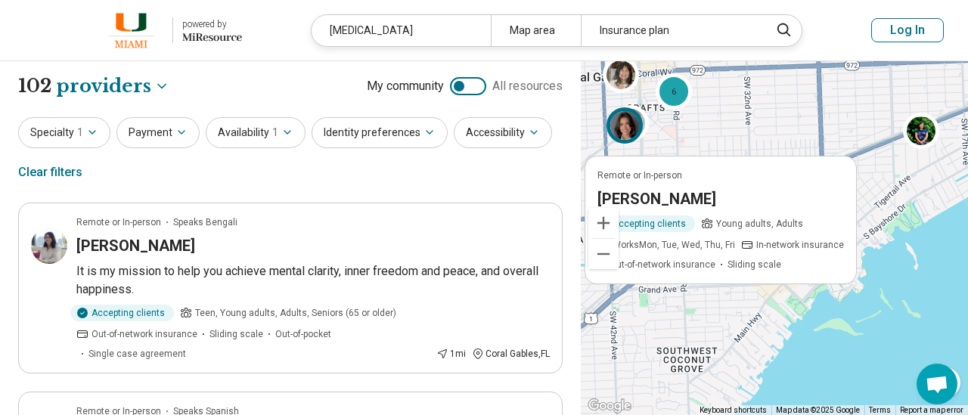
click at [656, 122] on div "6 Remote or In-person Danielle Handal Accepting clients Young adults, Adults Wo…" at bounding box center [774, 238] width 387 height 355
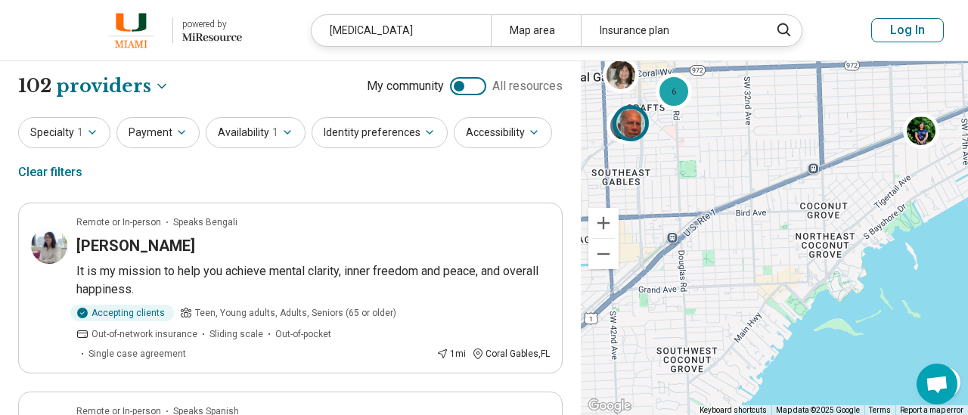
click at [624, 126] on img at bounding box center [630, 122] width 36 height 36
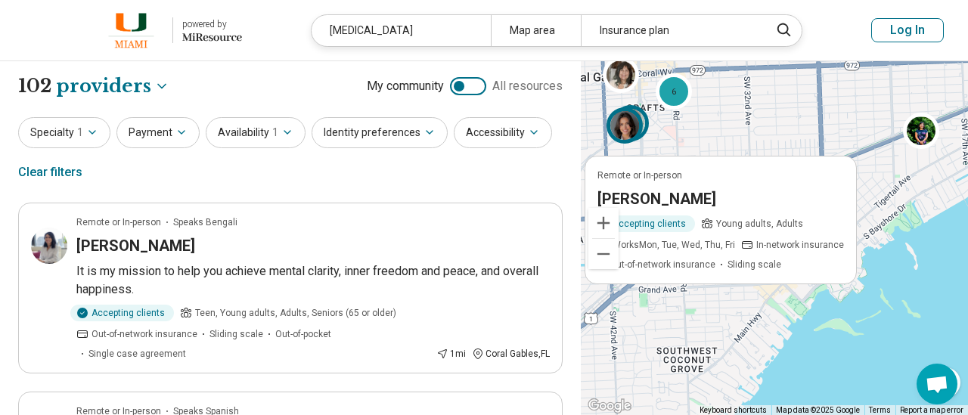
click at [652, 117] on div at bounding box center [634, 126] width 44 height 44
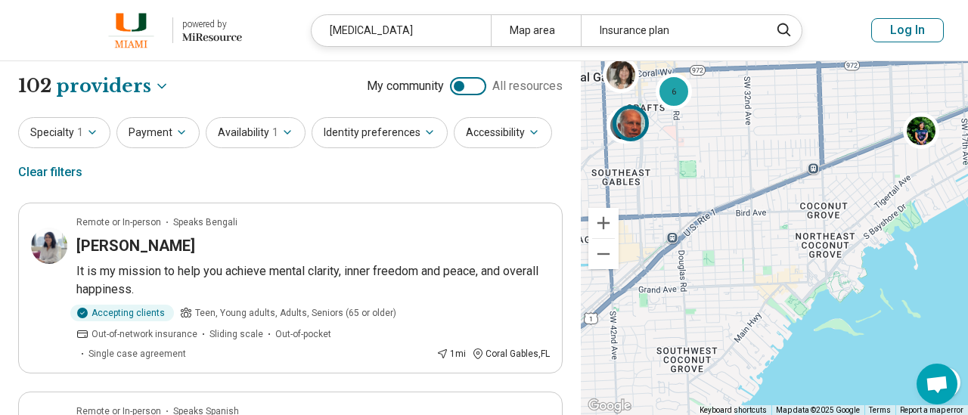
click at [628, 125] on img at bounding box center [630, 122] width 36 height 36
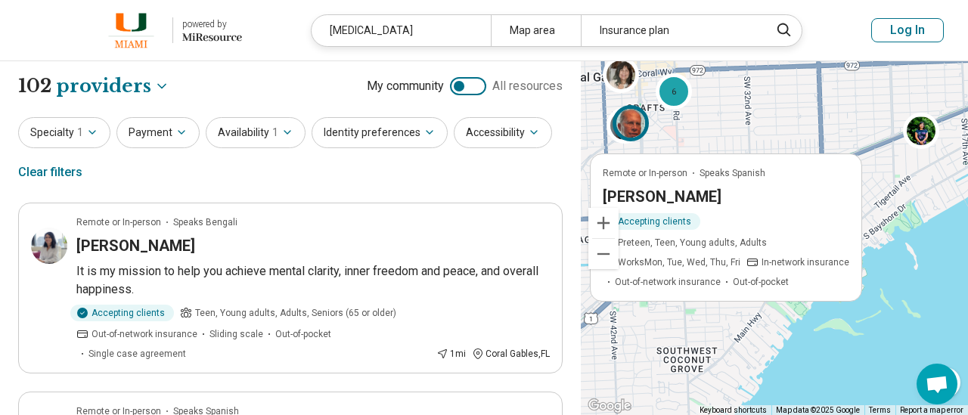
click at [761, 109] on div "6 Remote or In-person Speaks Spanish ANDREW LAGOMASINO Accepting clients Pretee…" at bounding box center [774, 238] width 387 height 355
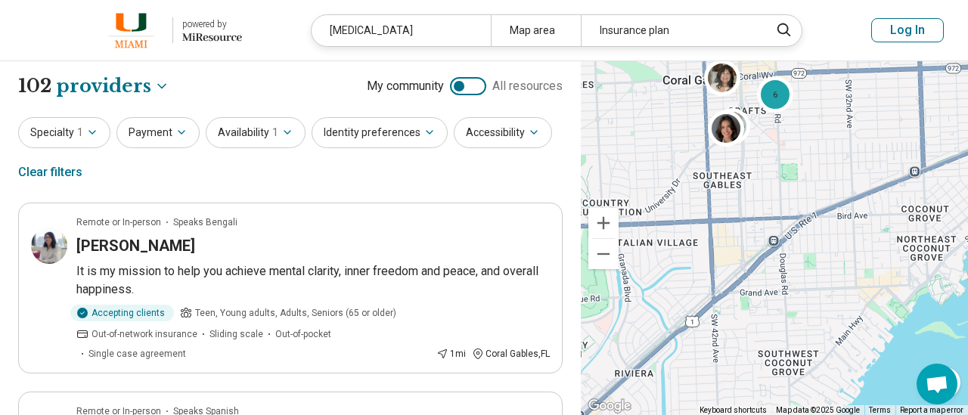
drag, startPoint x: 668, startPoint y: 189, endPoint x: 764, endPoint y: 193, distance: 95.3
click at [764, 193] on div "6" at bounding box center [774, 238] width 387 height 355
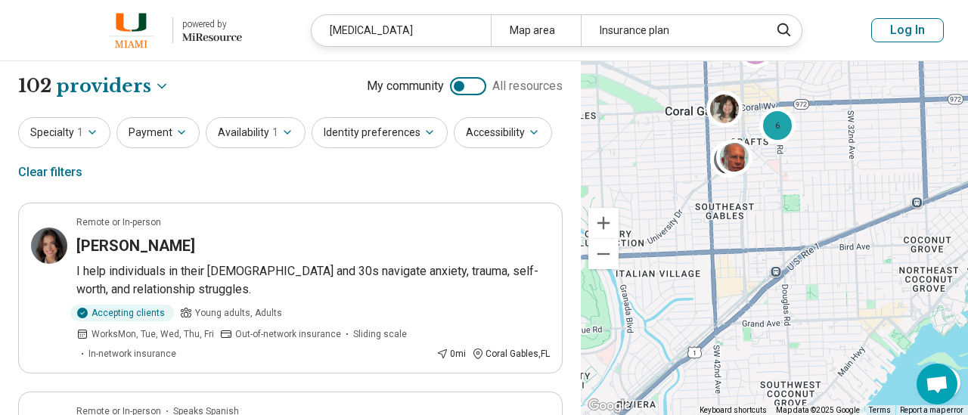
drag, startPoint x: 763, startPoint y: 205, endPoint x: 749, endPoint y: 309, distance: 105.3
click at [749, 309] on div "6" at bounding box center [774, 238] width 387 height 355
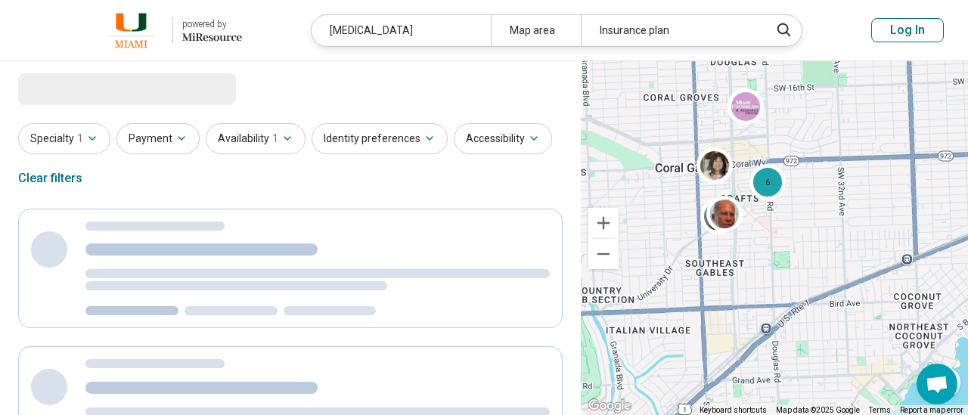
select select "********"
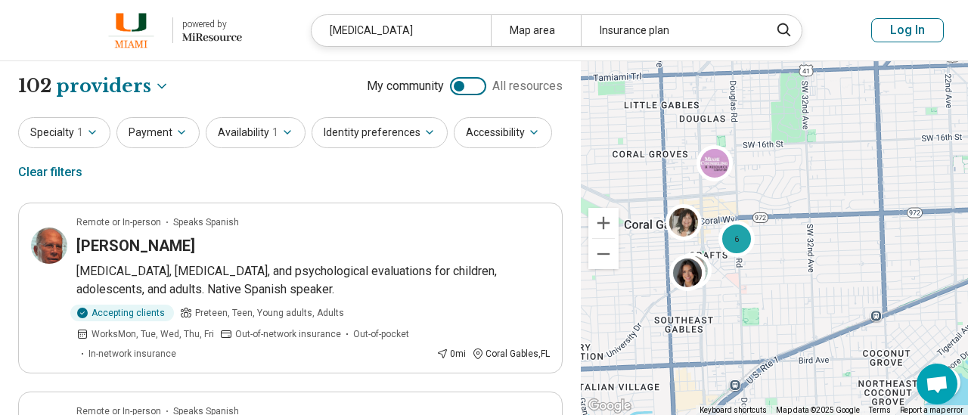
drag, startPoint x: 818, startPoint y: 184, endPoint x: 785, endPoint y: 245, distance: 69.7
click at [785, 245] on div "6" at bounding box center [774, 238] width 387 height 355
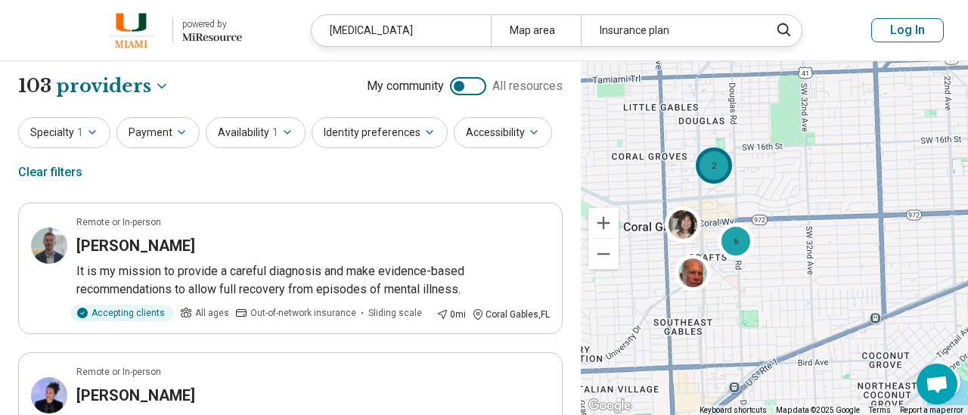
click at [719, 161] on div "2" at bounding box center [714, 165] width 36 height 36
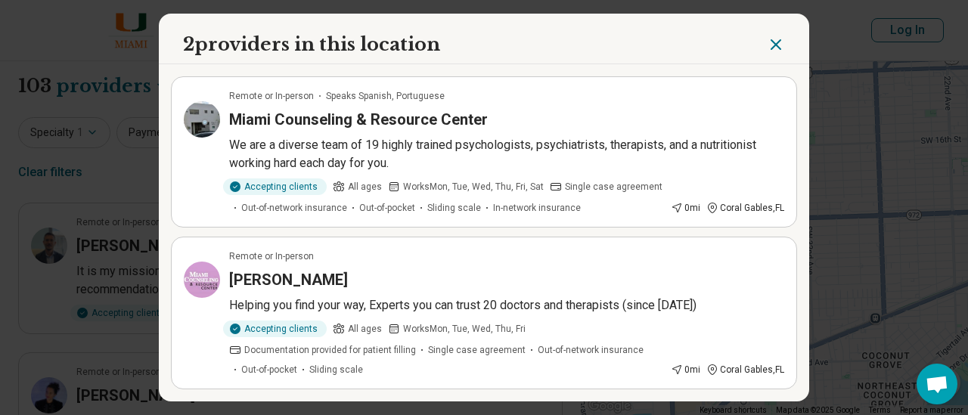
click at [343, 124] on h3 "Miami Counseling & Resource Center" at bounding box center [358, 119] width 259 height 21
click at [777, 49] on icon "Close" at bounding box center [776, 45] width 18 height 18
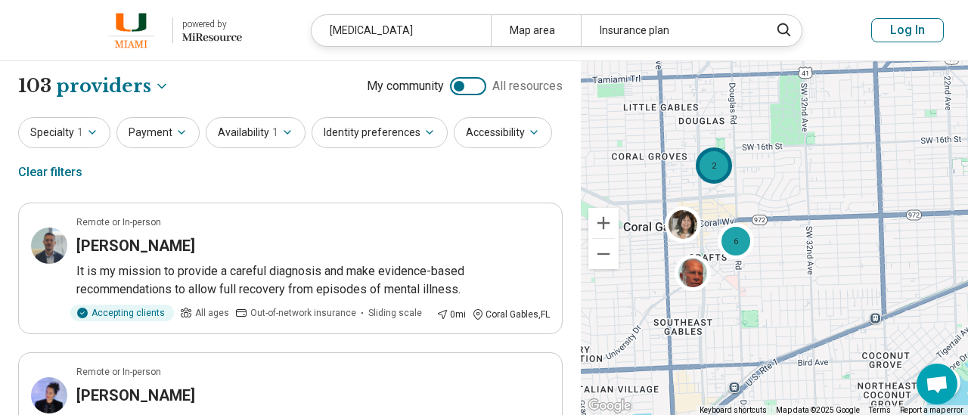
click at [720, 168] on div "2" at bounding box center [714, 165] width 36 height 36
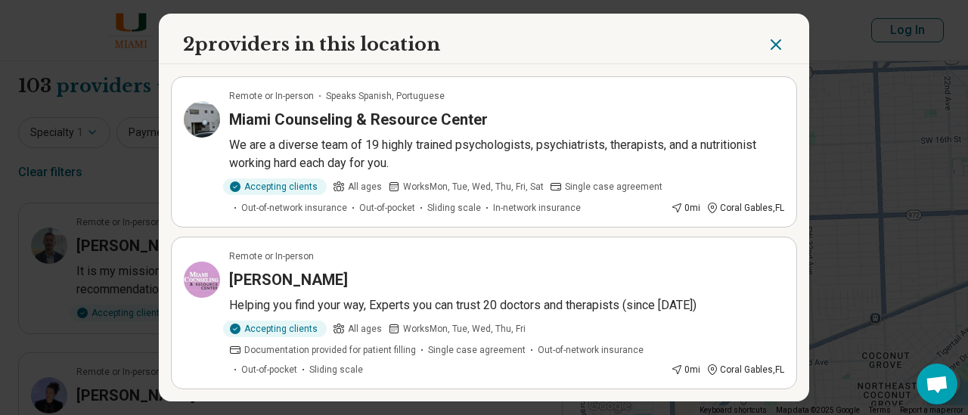
click at [323, 115] on h3 "Miami Counseling & Resource Center" at bounding box center [358, 119] width 259 height 21
click at [285, 271] on h3 "David Sandrow" at bounding box center [288, 279] width 119 height 21
click at [778, 38] on icon "Close" at bounding box center [776, 45] width 18 height 18
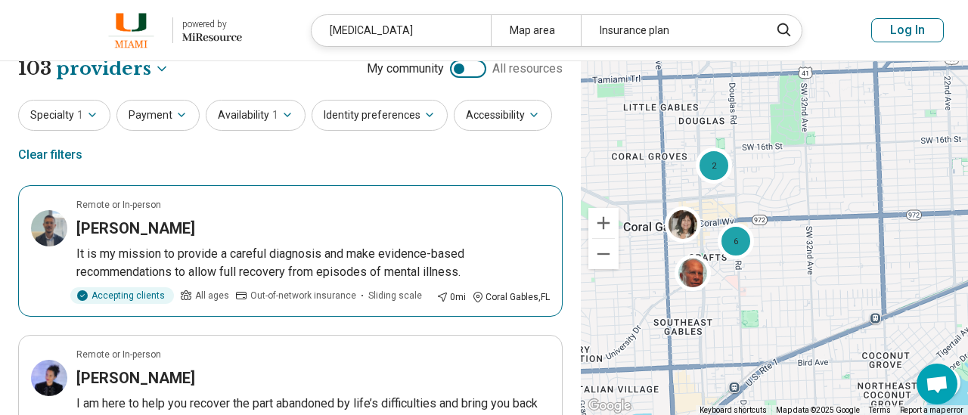
scroll to position [18, 0]
click at [119, 223] on h3 "[PERSON_NAME]" at bounding box center [135, 227] width 119 height 21
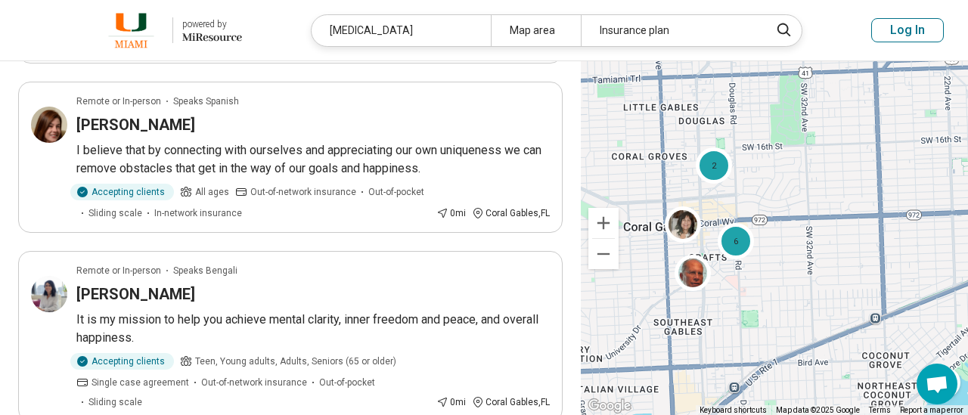
scroll to position [494, 0]
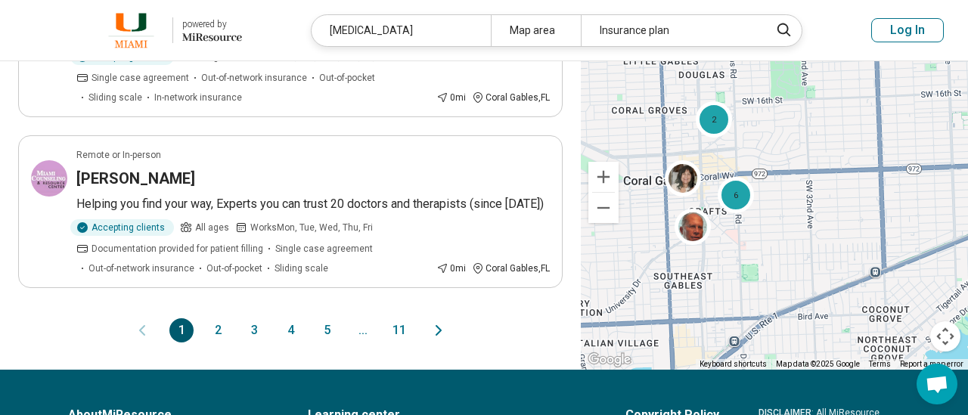
click at [226, 318] on button "2" at bounding box center [218, 330] width 24 height 24
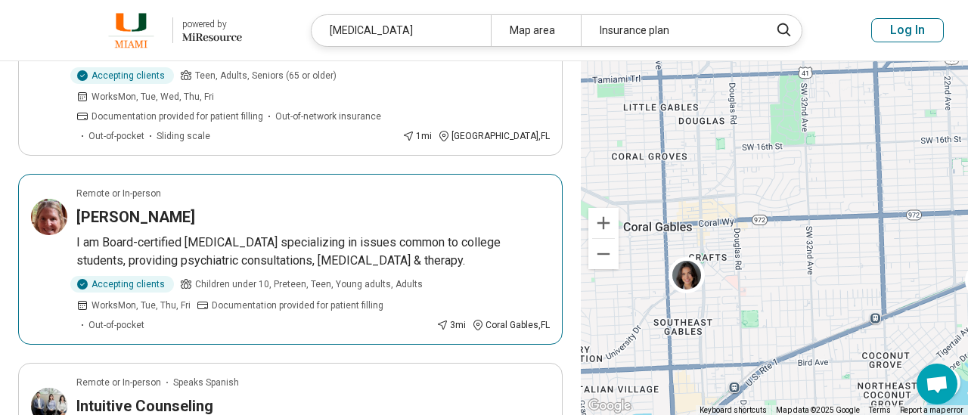
scroll to position [619, 0]
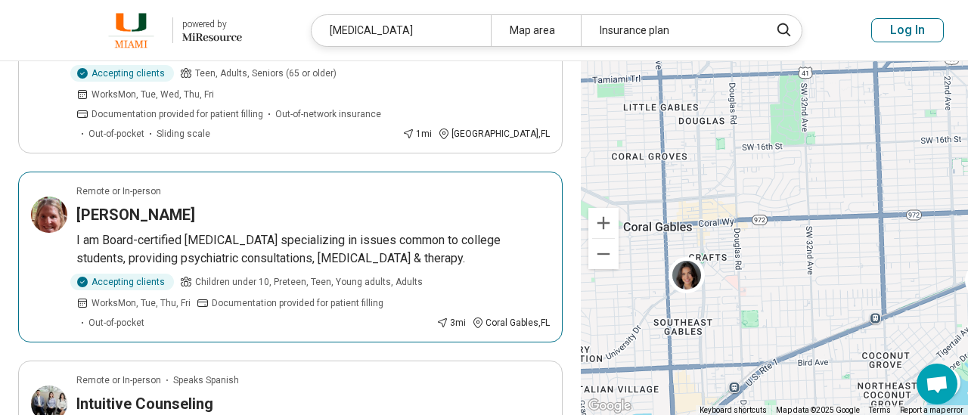
click at [104, 204] on h3 "Sara Dann" at bounding box center [135, 214] width 119 height 21
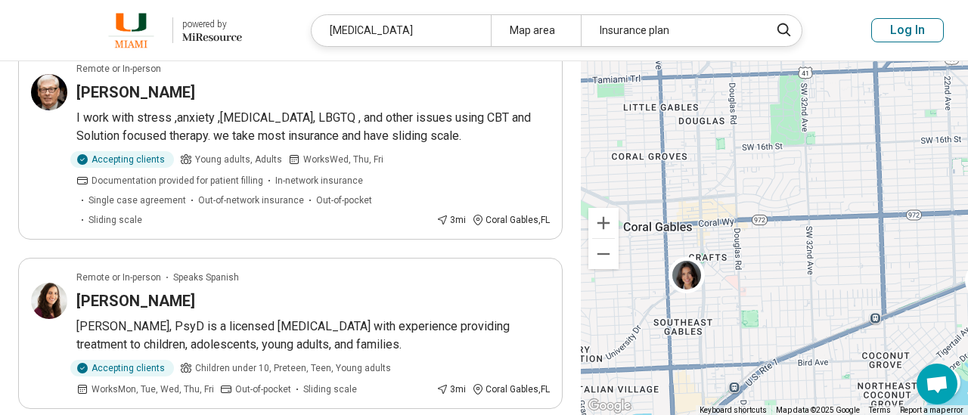
scroll to position [1311, 0]
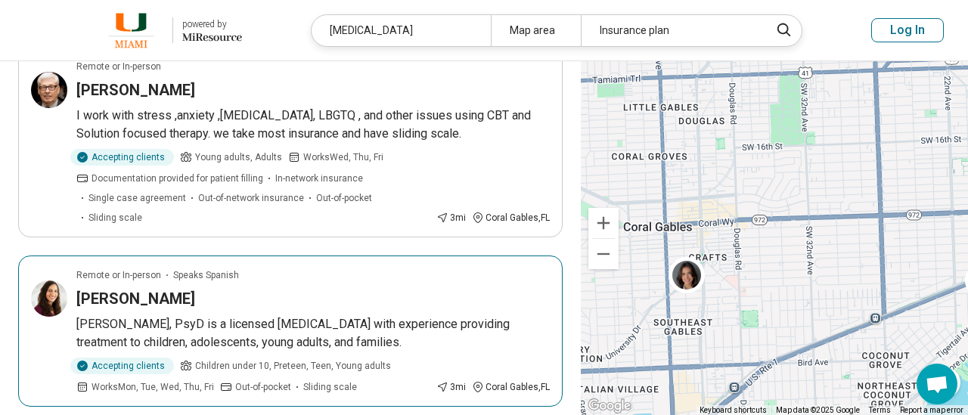
click at [113, 288] on h3 "[PERSON_NAME]" at bounding box center [135, 298] width 119 height 21
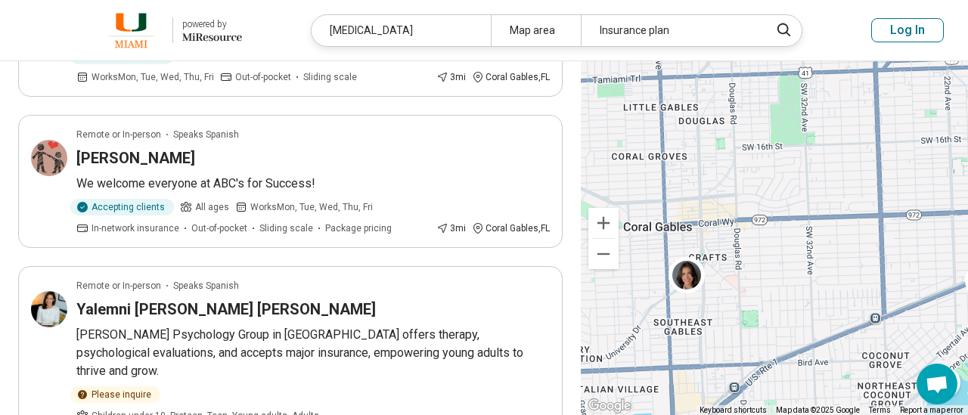
scroll to position [1623, 0]
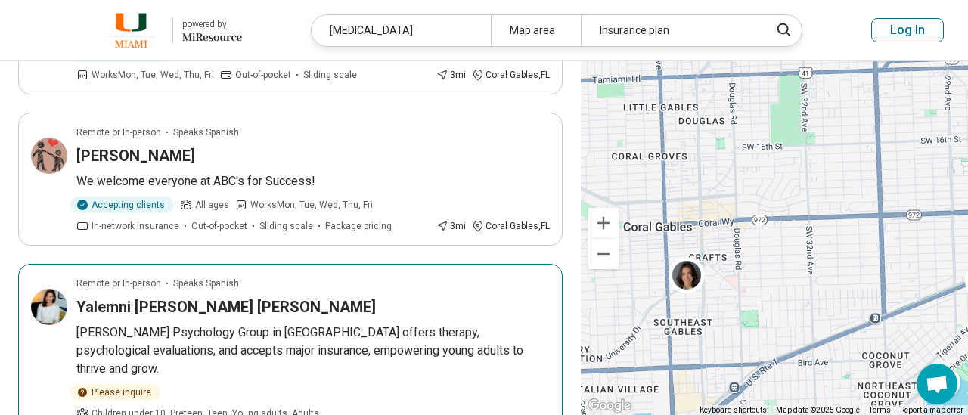
click at [39, 270] on article "Remote or In-person Speaks Spanish Yalemni Luna DeLaurier Luna Psychology Group…" at bounding box center [290, 368] width 544 height 209
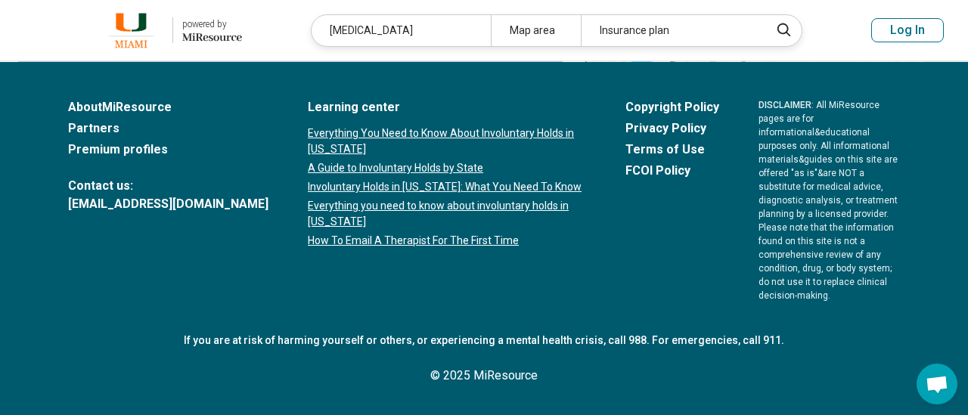
scroll to position [0, 0]
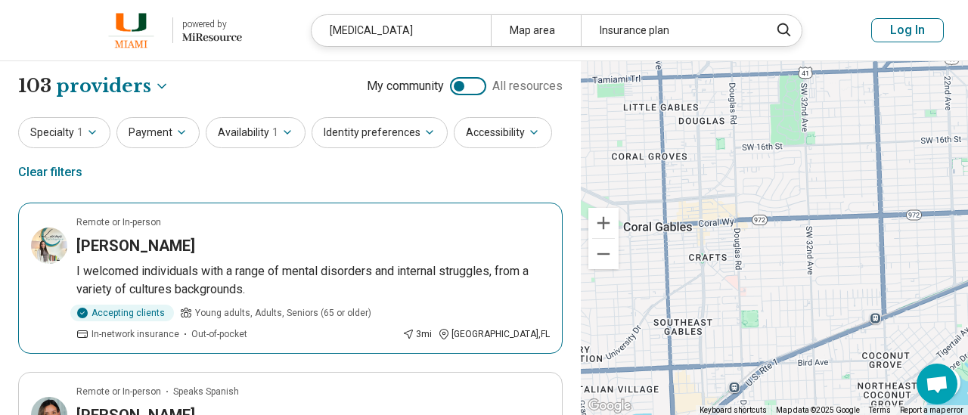
click at [256, 262] on p "I welcomed individuals with a range of mental disorders and internal struggles,…" at bounding box center [312, 280] width 473 height 36
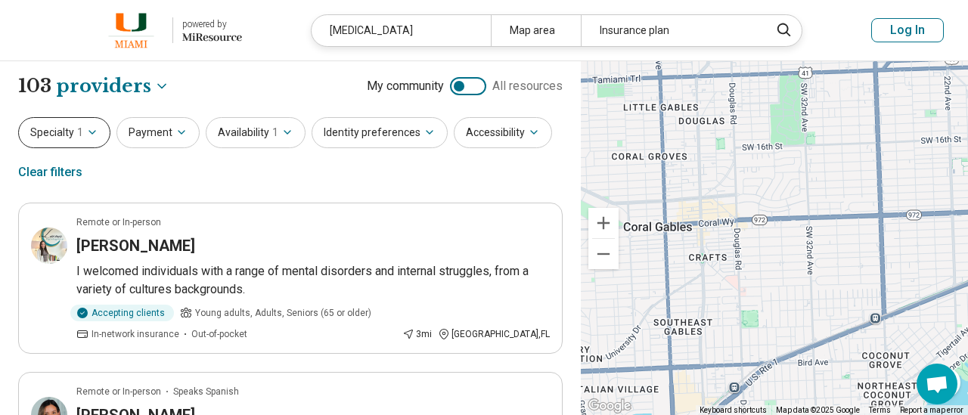
click at [91, 132] on icon "button" at bounding box center [92, 132] width 12 height 12
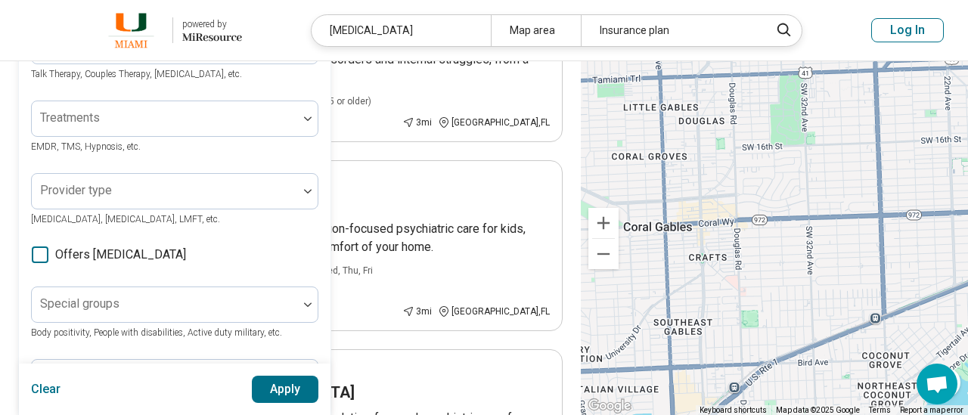
scroll to position [225, 0]
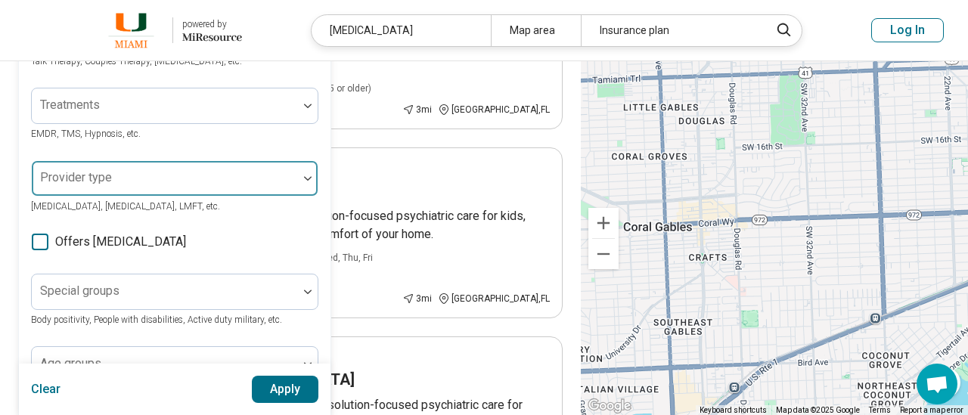
click at [261, 175] on div at bounding box center [165, 184] width 254 height 21
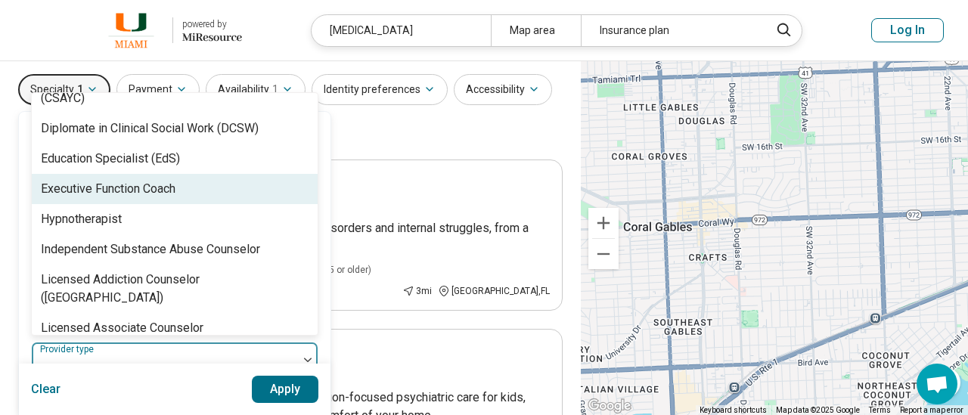
scroll to position [497, 0]
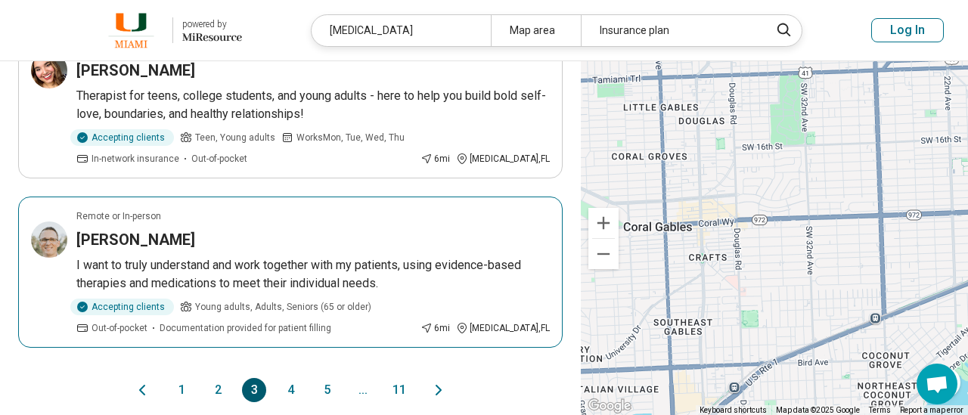
scroll to position [1633, 0]
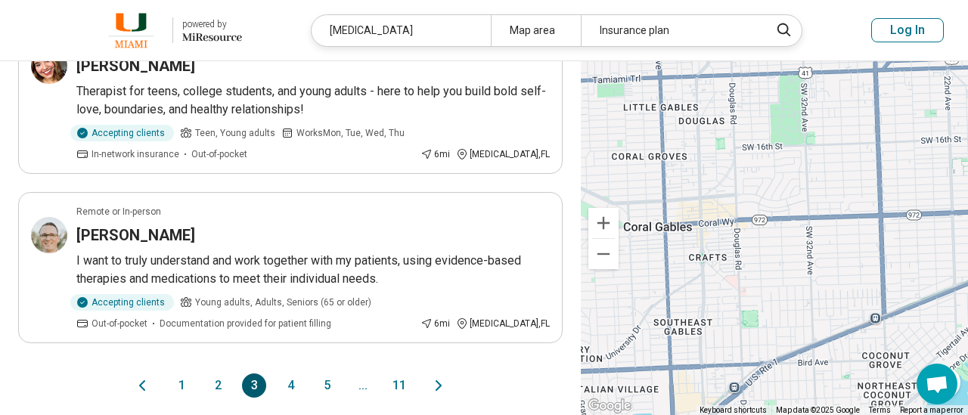
click at [291, 373] on button "4" at bounding box center [290, 385] width 24 height 24
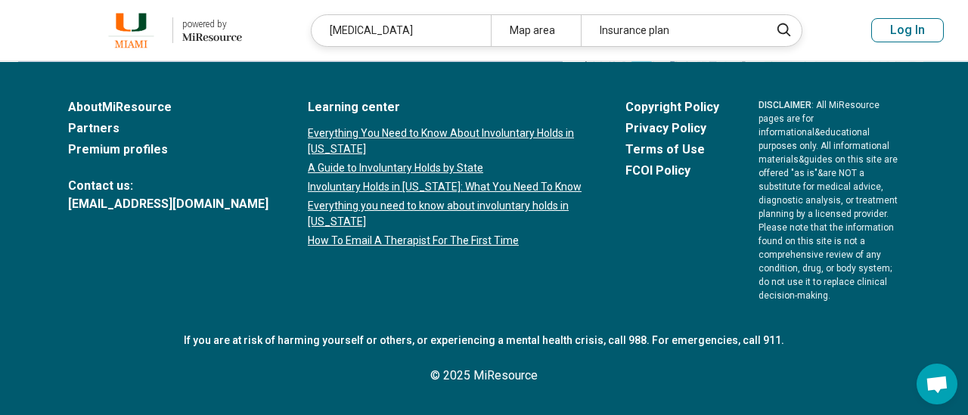
scroll to position [872, 0]
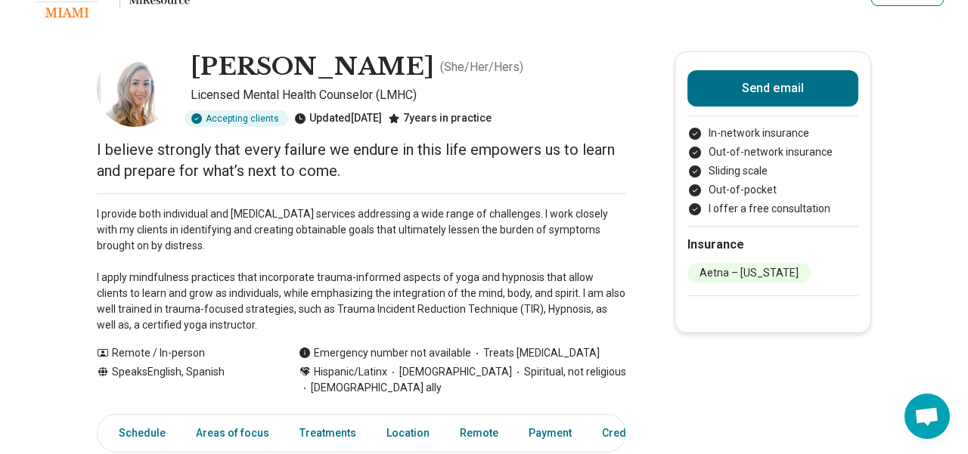
scroll to position [37, 0]
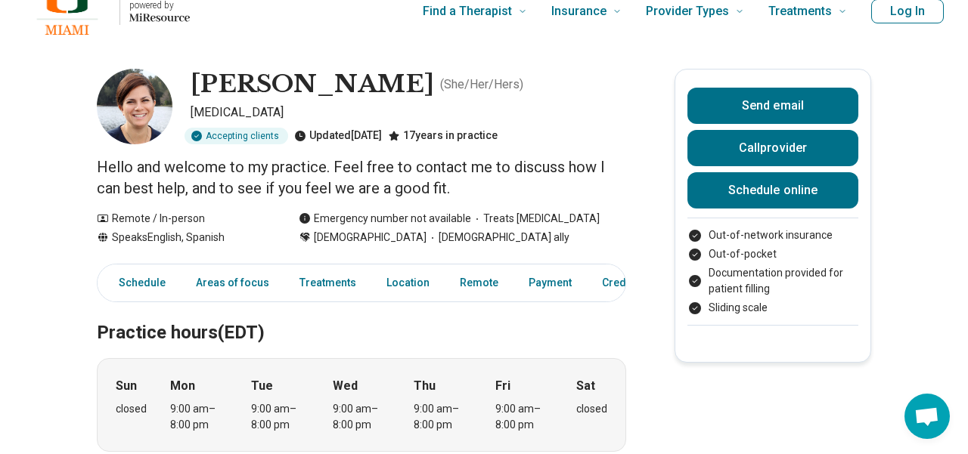
scroll to position [20, 0]
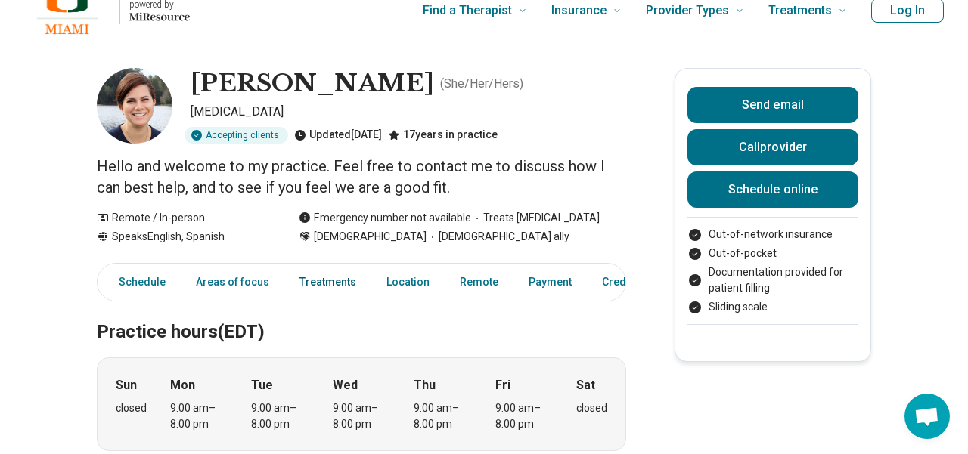
click at [307, 287] on link "Treatments" at bounding box center [327, 282] width 75 height 31
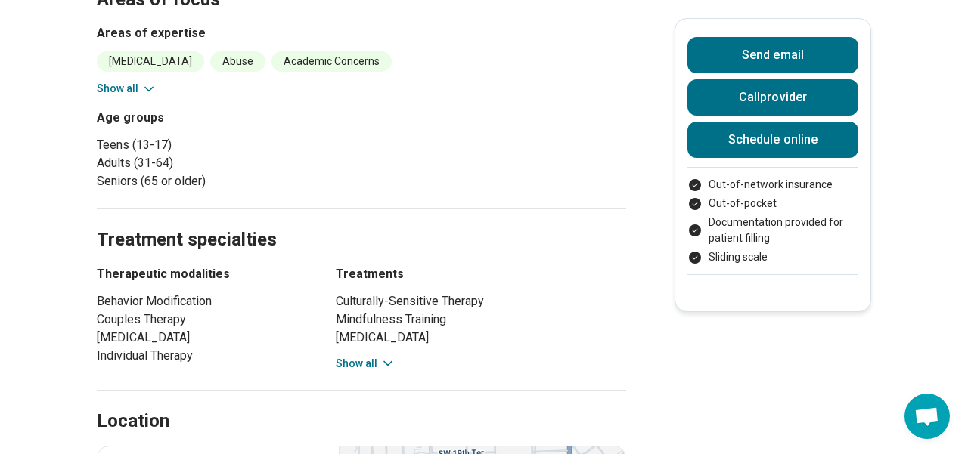
scroll to position [639, 0]
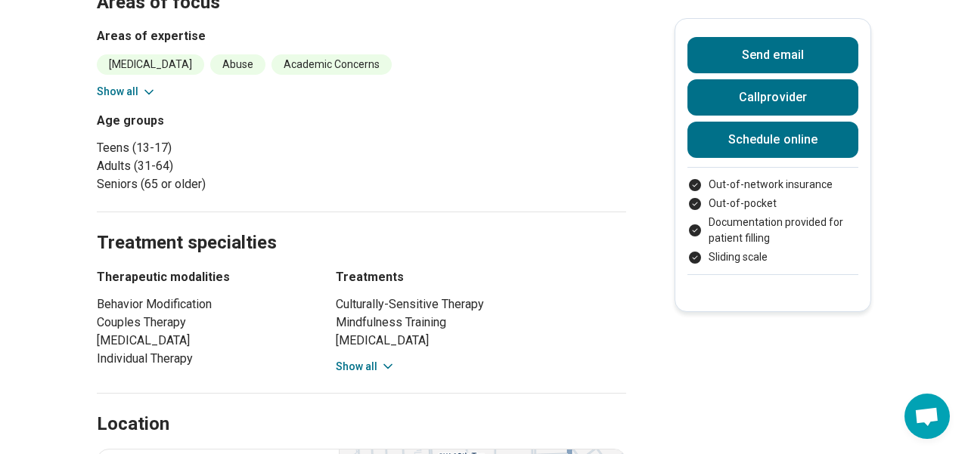
click at [150, 95] on icon at bounding box center [148, 92] width 15 height 15
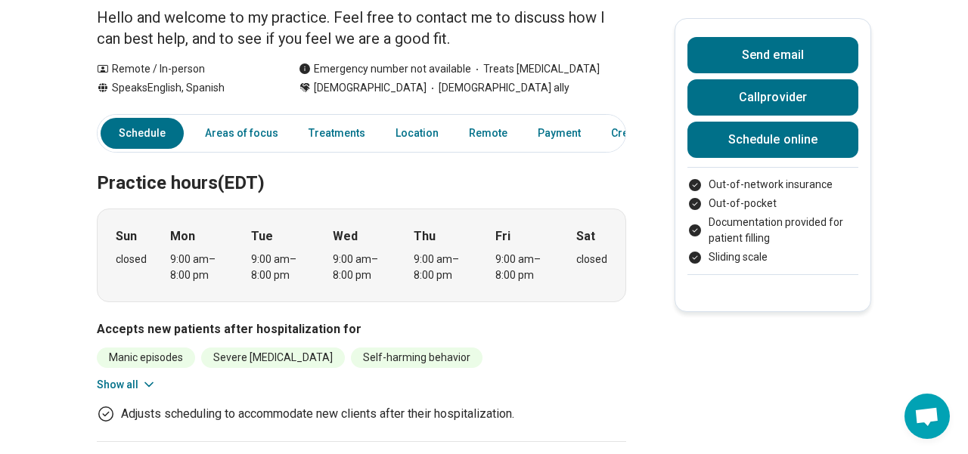
scroll to position [150, 0]
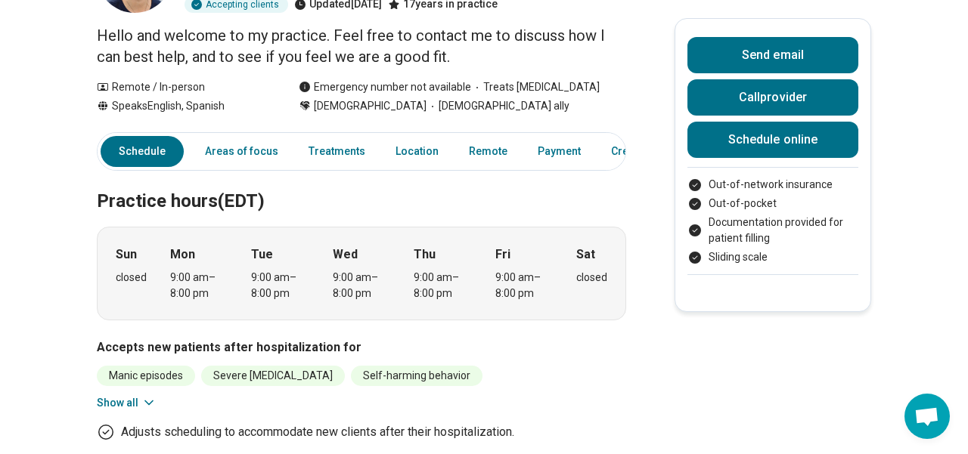
click at [122, 403] on button "Show all" at bounding box center [127, 403] width 60 height 16
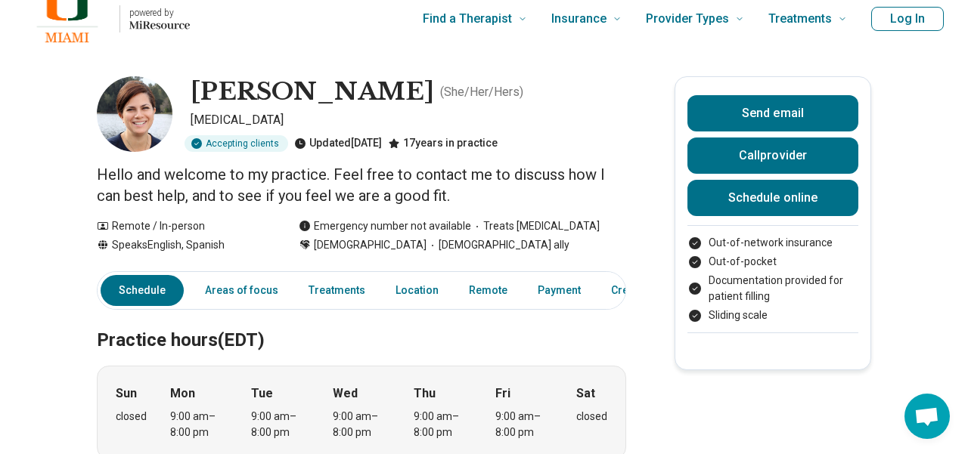
scroll to position [0, 0]
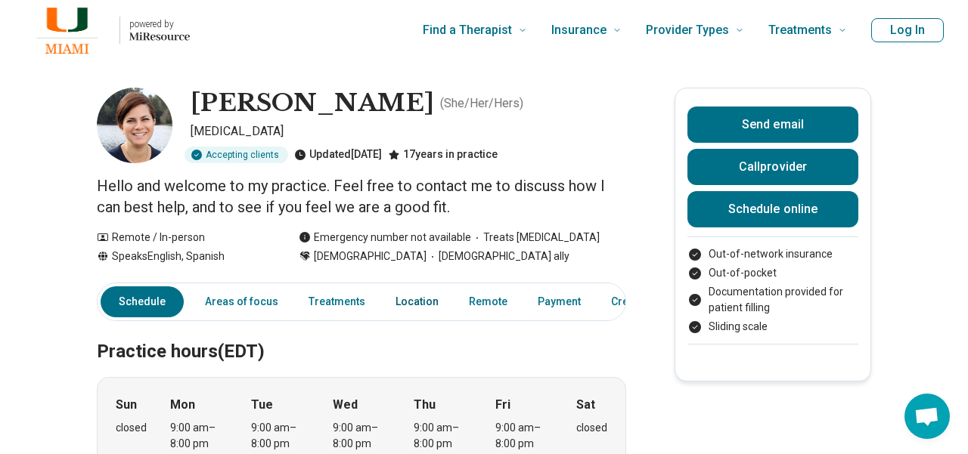
click at [405, 308] on link "Location" at bounding box center [416, 302] width 61 height 31
click at [406, 300] on link "Location" at bounding box center [416, 302] width 61 height 31
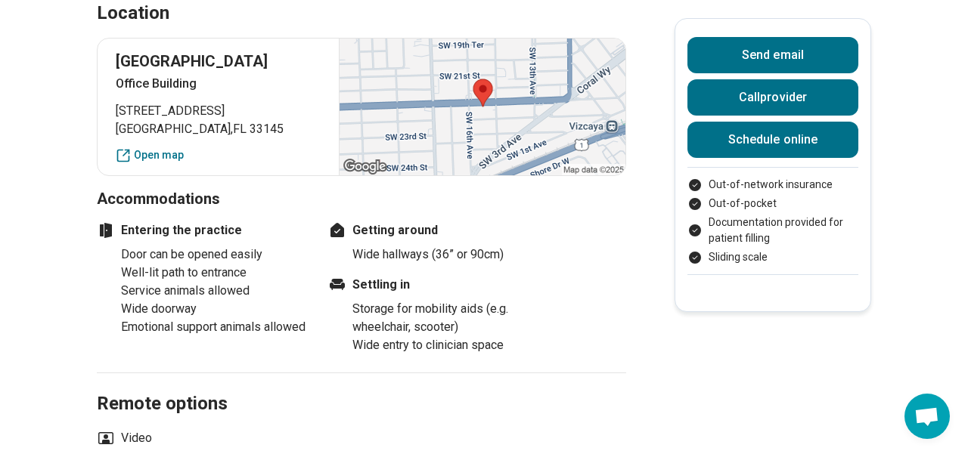
scroll to position [1739, 0]
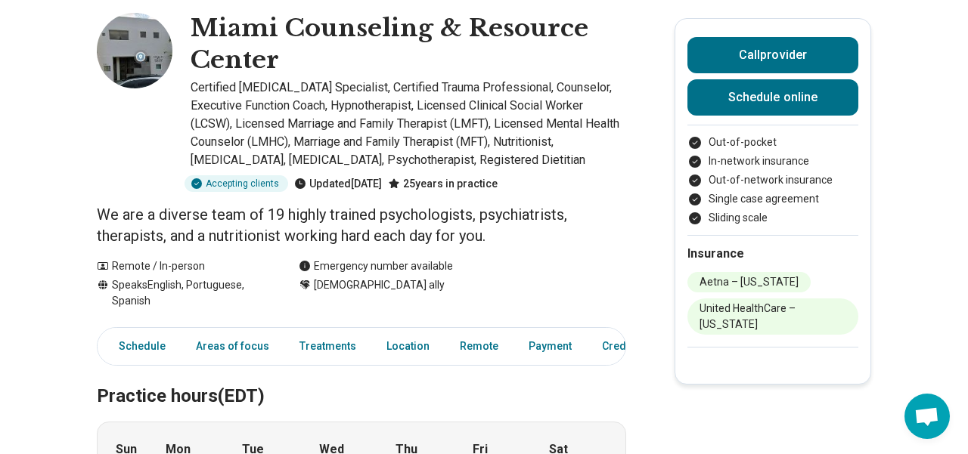
scroll to position [162, 0]
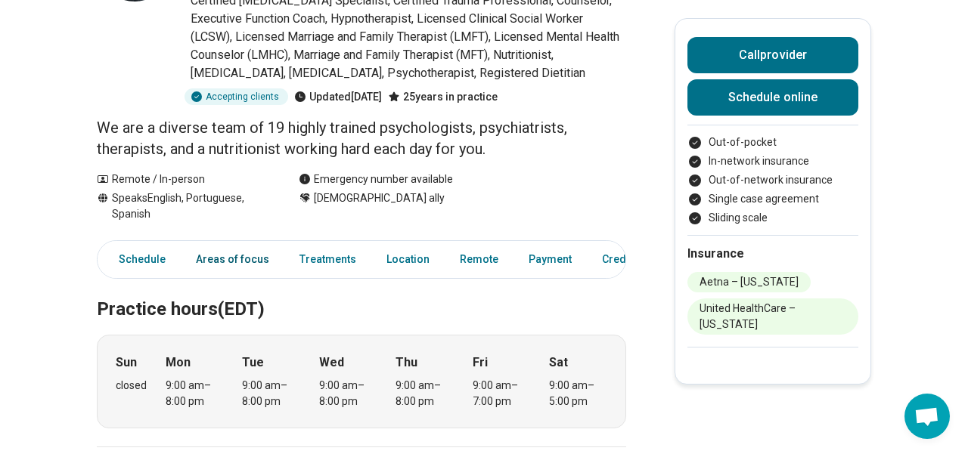
click at [234, 265] on link "Areas of focus" at bounding box center [232, 259] width 91 height 31
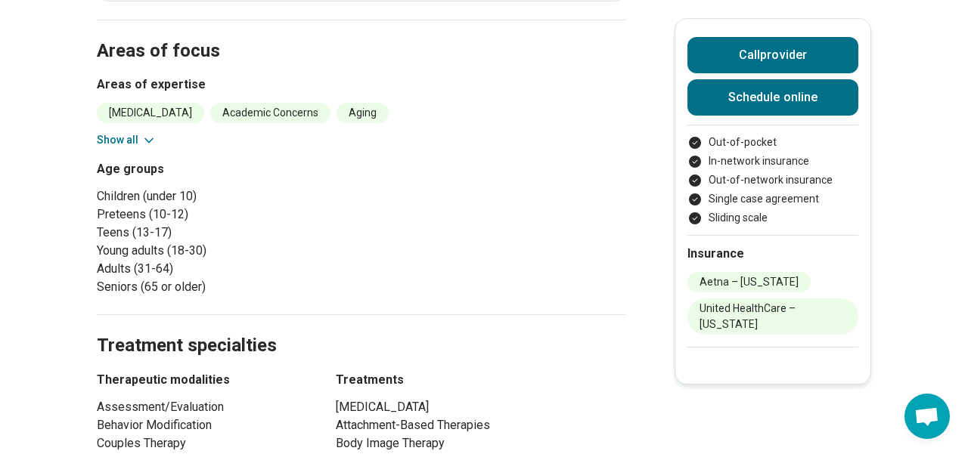
scroll to position [591, 0]
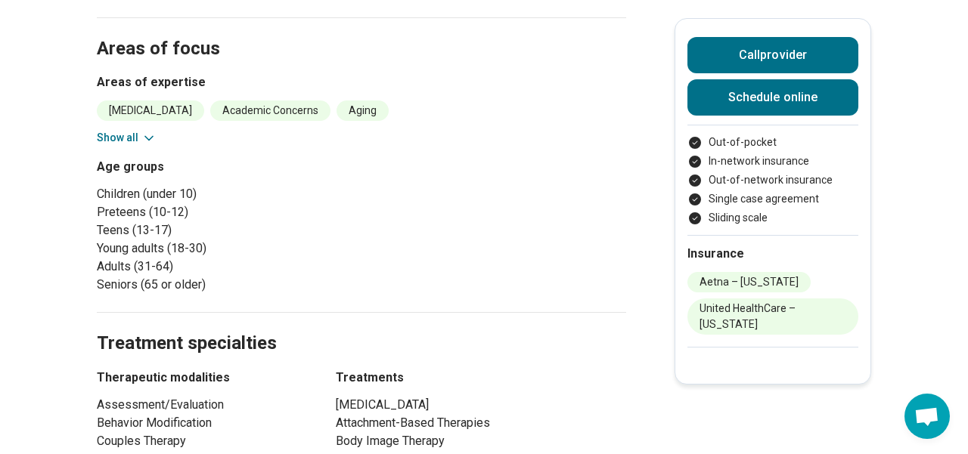
click at [135, 139] on button "Show all" at bounding box center [127, 138] width 60 height 16
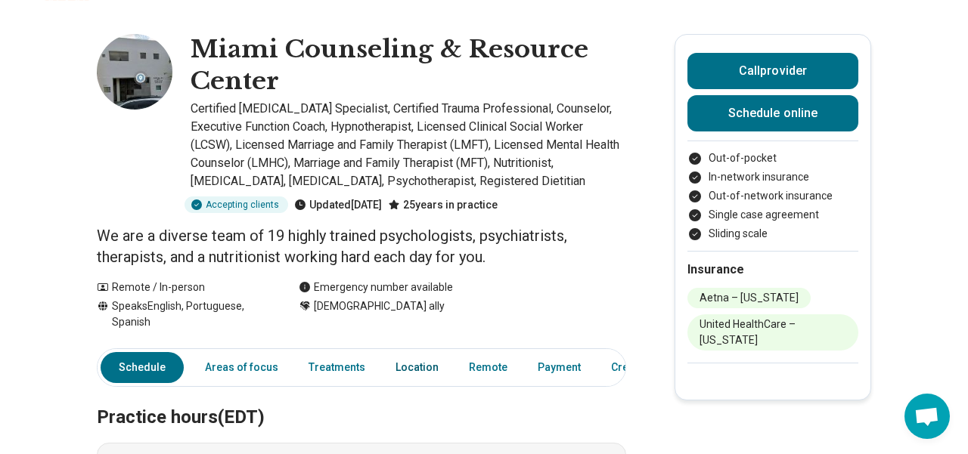
scroll to position [64, 0]
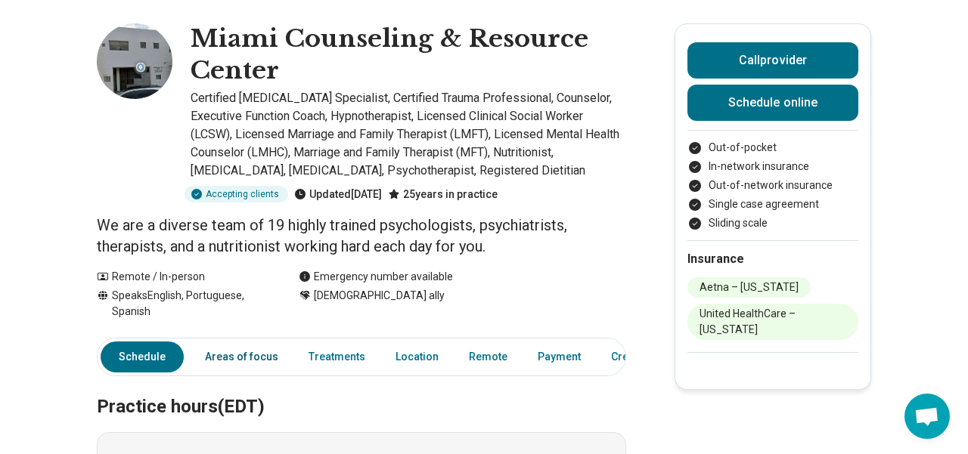
click at [239, 361] on link "Areas of focus" at bounding box center [241, 357] width 91 height 31
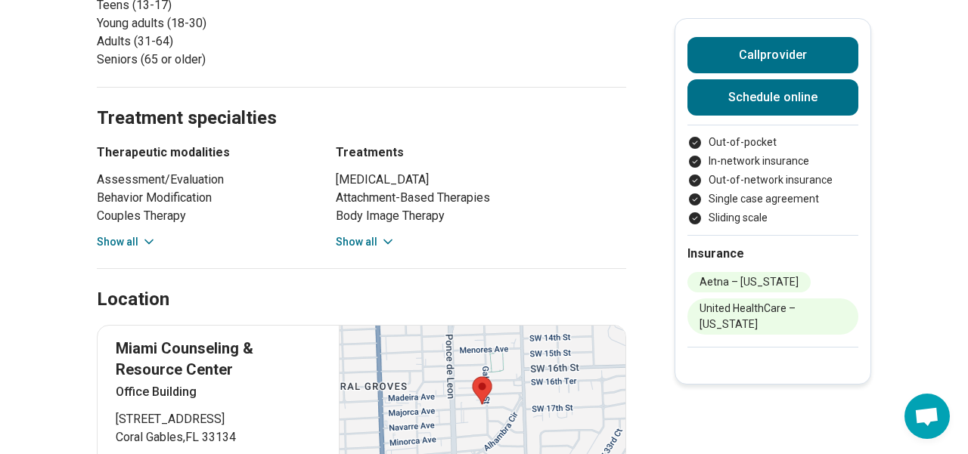
scroll to position [1275, 0]
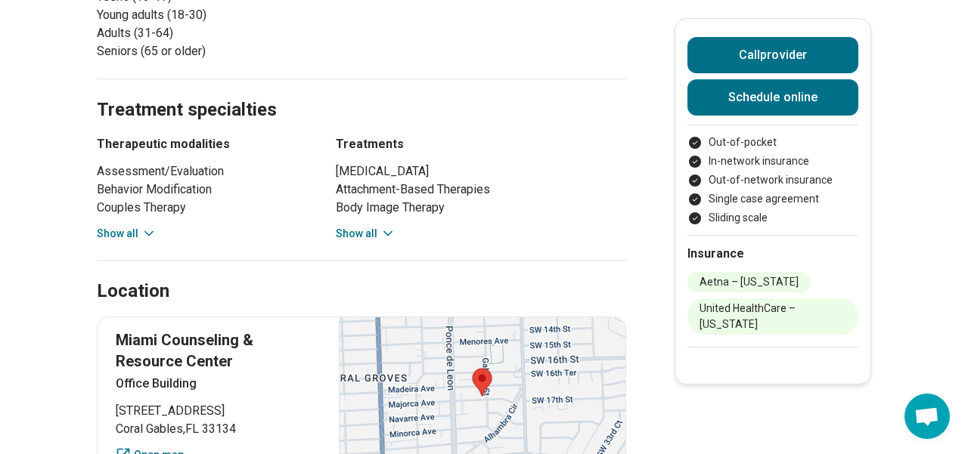
click at [129, 240] on button "Show all" at bounding box center [127, 234] width 60 height 16
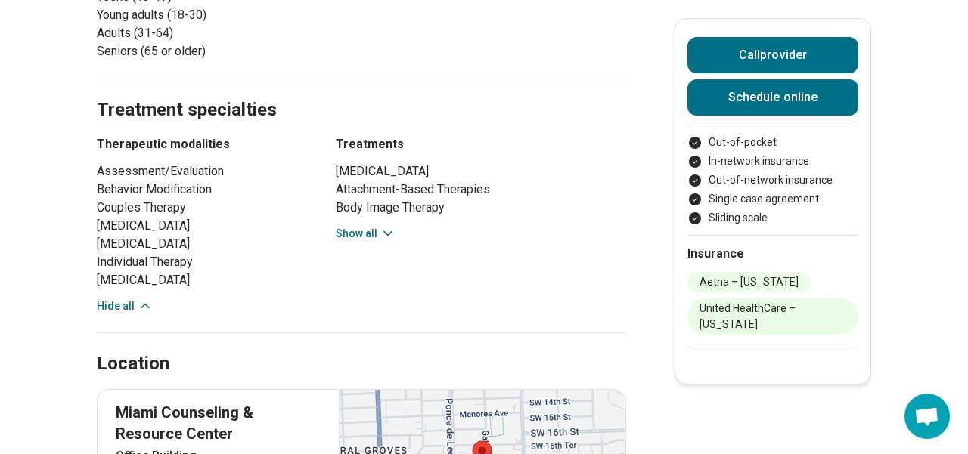
click at [375, 225] on div "Cognitive Restructuring Attachment-Based Therapies Body Image Therapy Culturall…" at bounding box center [481, 202] width 290 height 79
click at [352, 239] on button "Show all" at bounding box center [366, 234] width 60 height 16
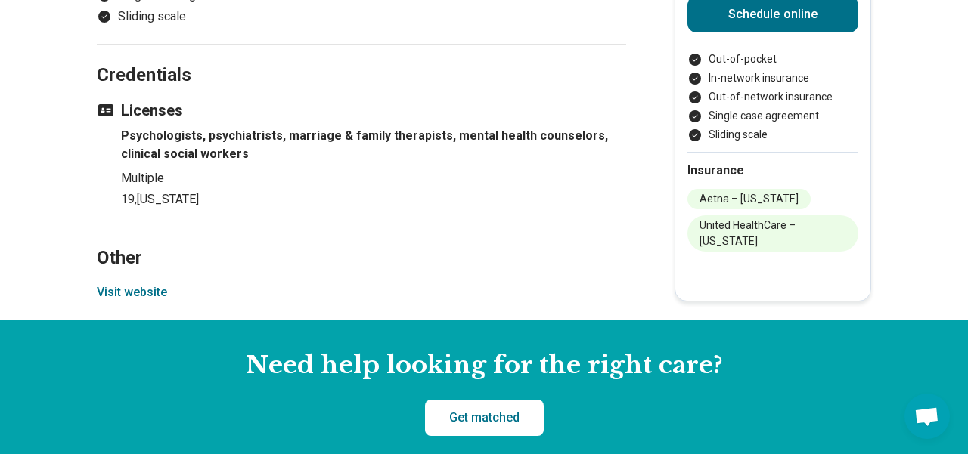
scroll to position [2719, 0]
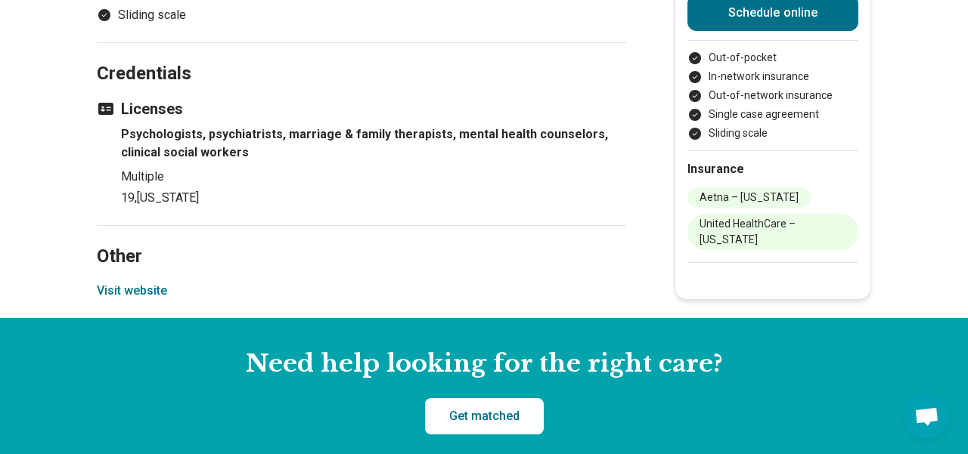
click at [122, 300] on button "Visit website" at bounding box center [132, 291] width 70 height 18
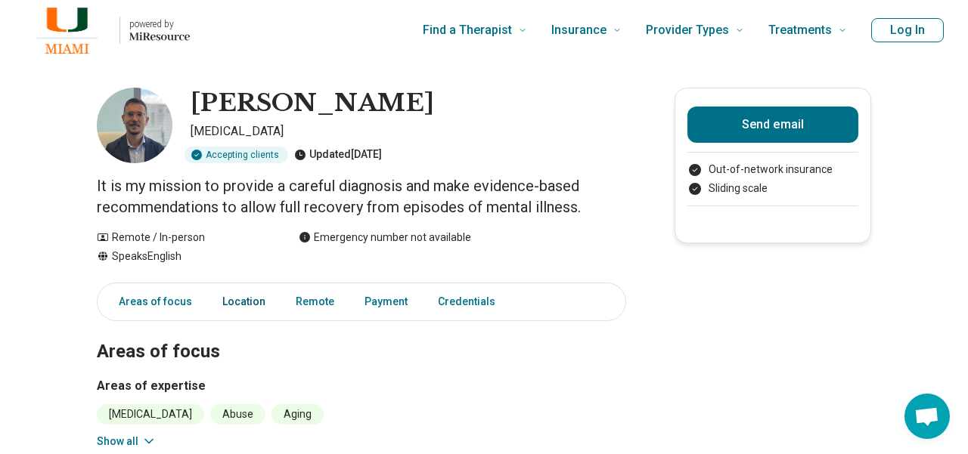
click at [234, 309] on link "Location" at bounding box center [243, 302] width 61 height 31
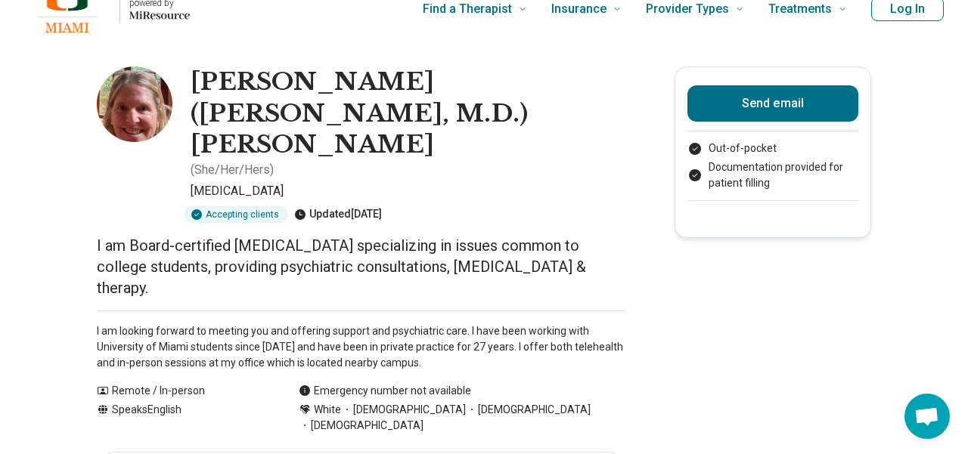
scroll to position [22, 0]
click at [153, 124] on img at bounding box center [135, 104] width 76 height 76
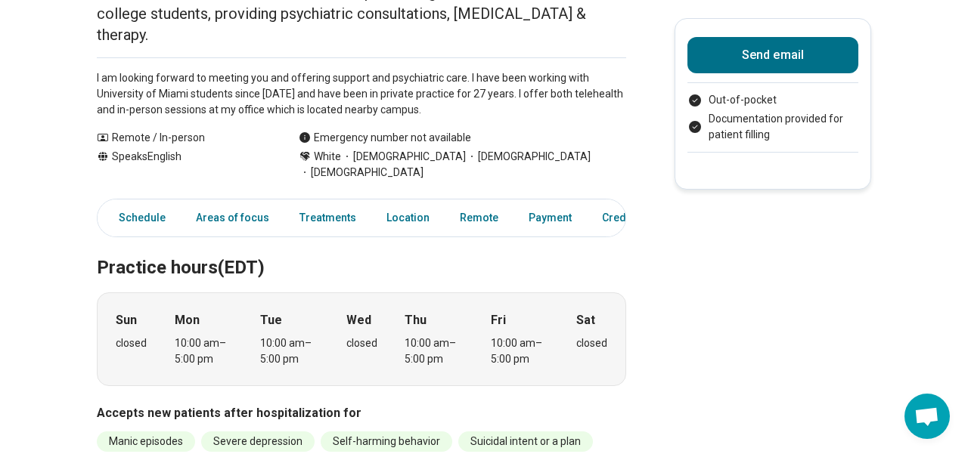
scroll to position [307, 0]
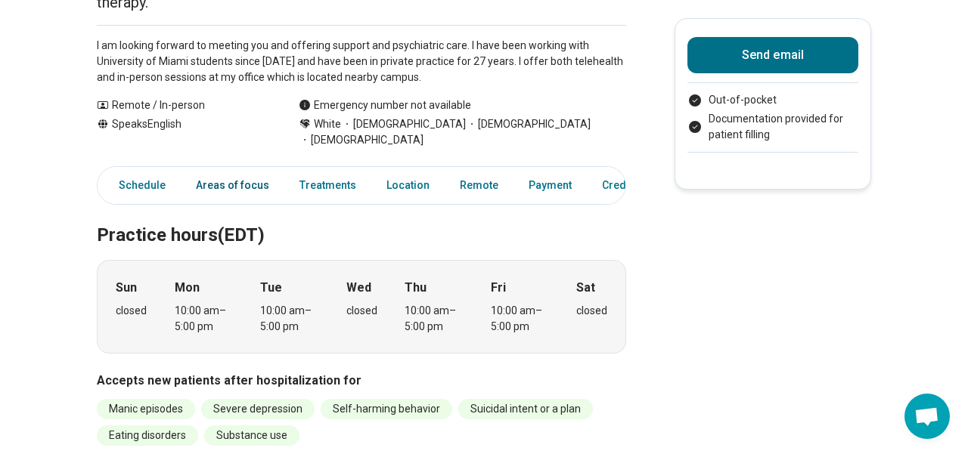
click at [238, 170] on link "Areas of focus" at bounding box center [232, 185] width 91 height 31
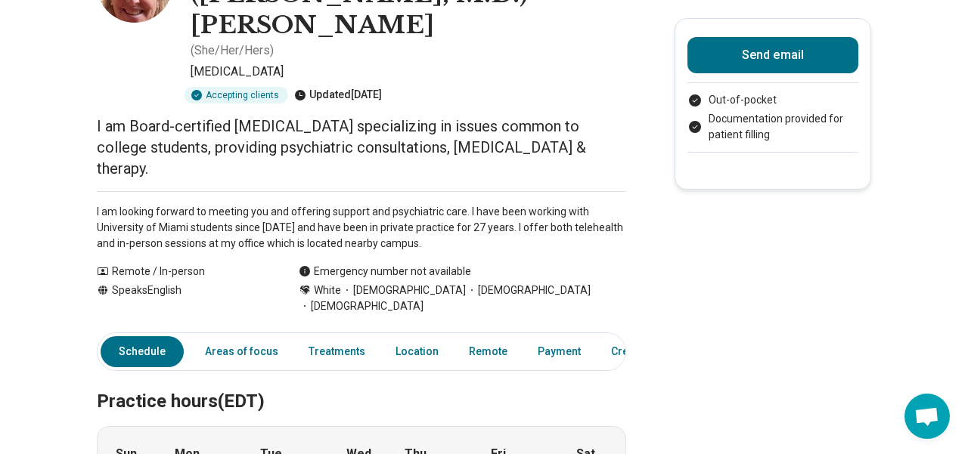
scroll to position [0, 0]
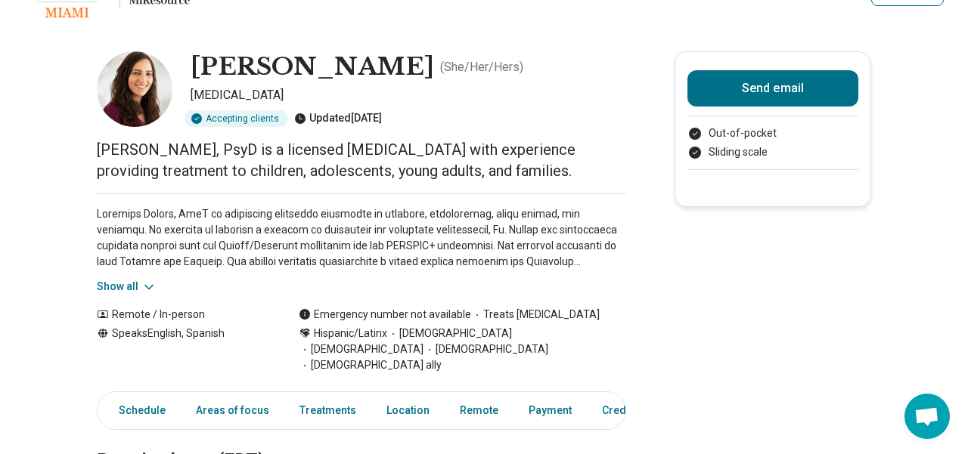
scroll to position [44, 0]
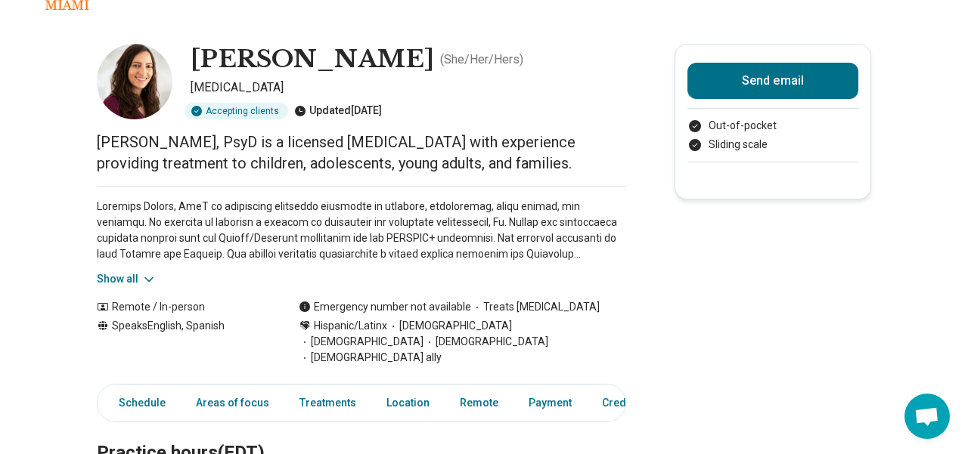
click at [110, 277] on button "Show all" at bounding box center [127, 279] width 60 height 16
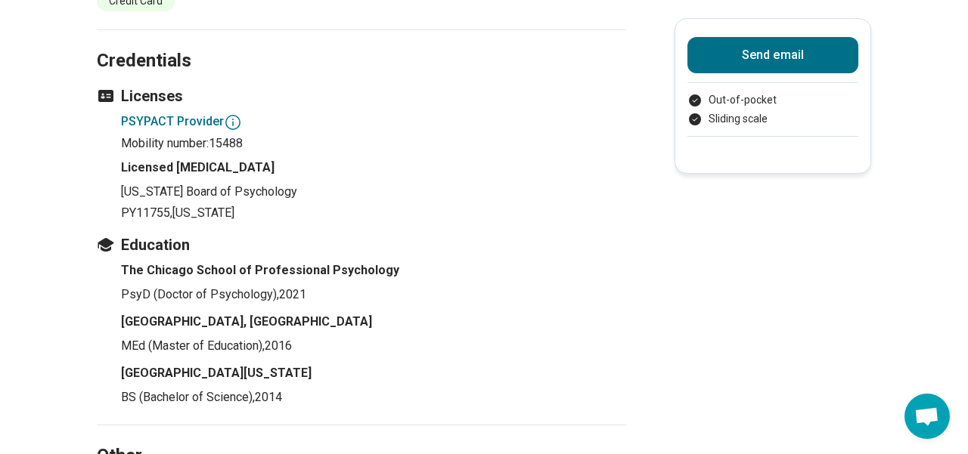
scroll to position [2069, 0]
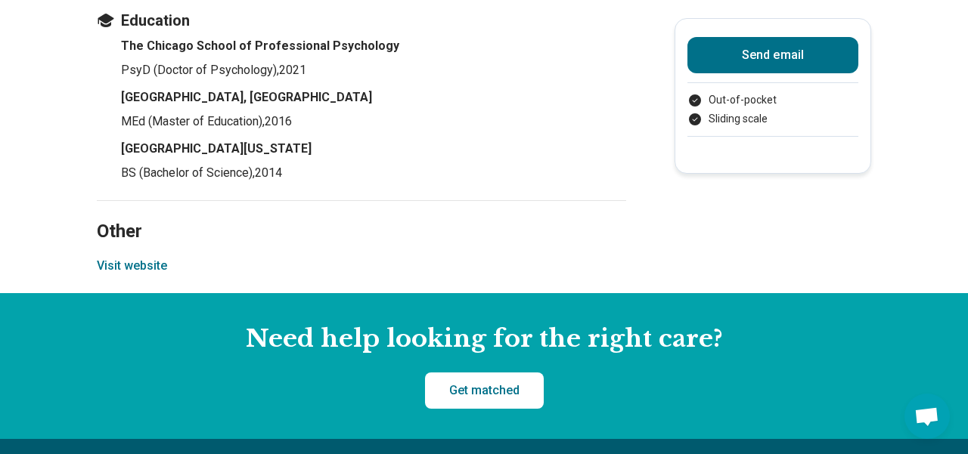
click at [135, 257] on button "Visit website" at bounding box center [132, 266] width 70 height 18
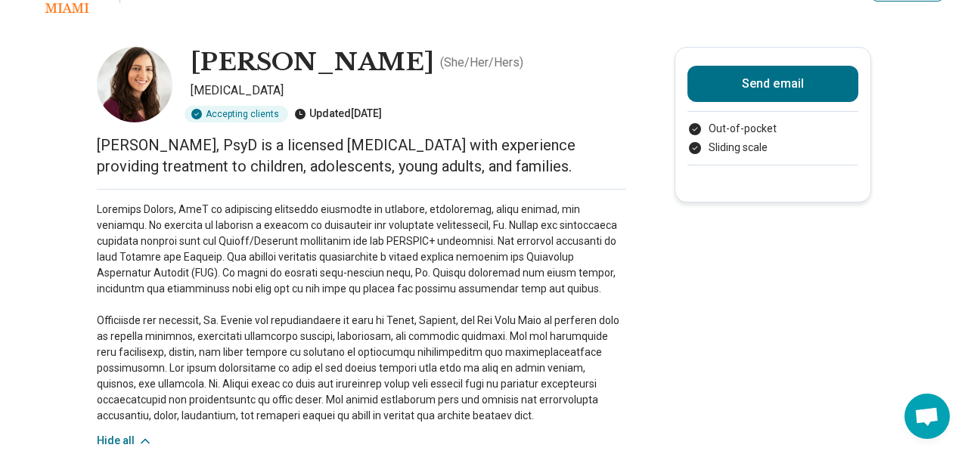
scroll to position [121, 0]
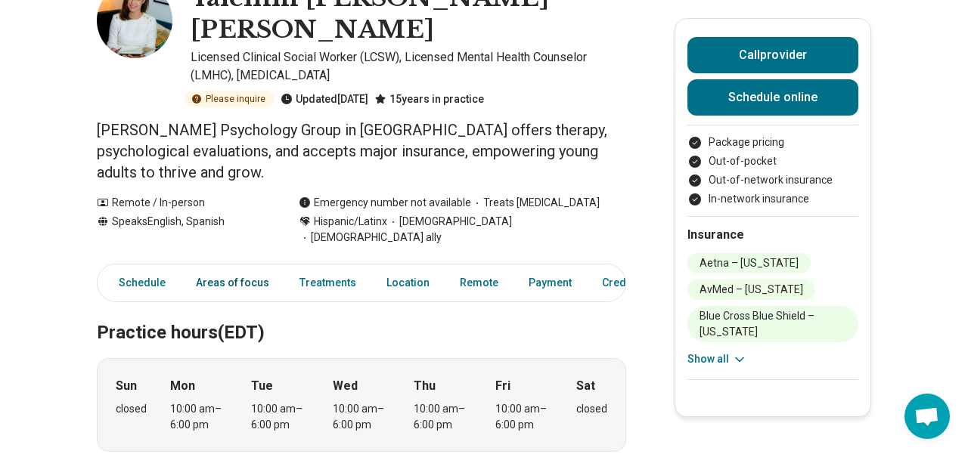
click at [224, 268] on link "Areas of focus" at bounding box center [232, 283] width 91 height 31
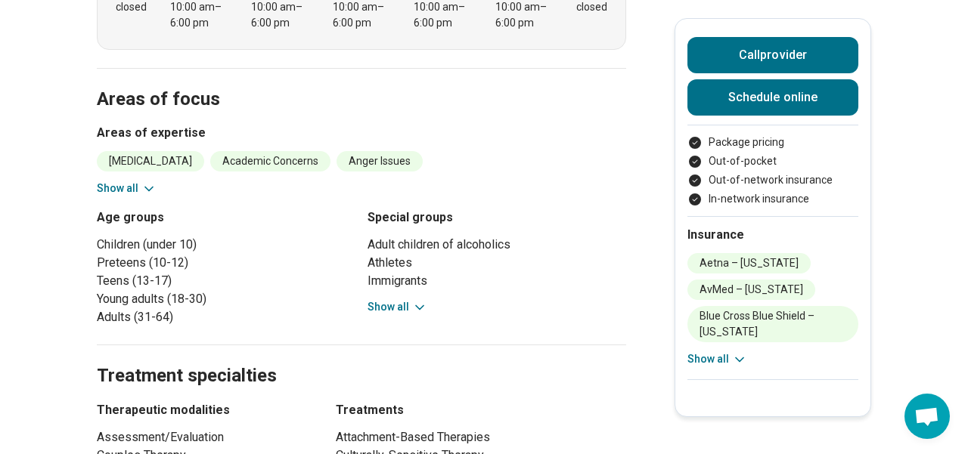
scroll to position [510, 0]
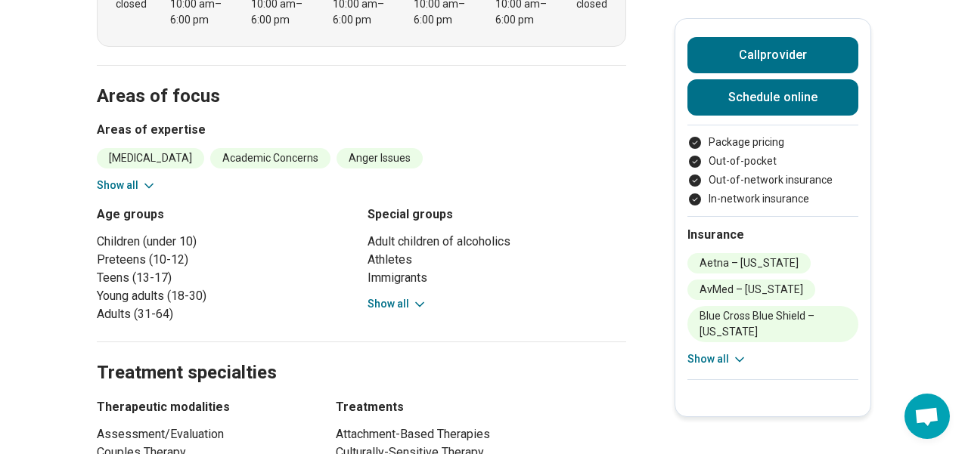
click at [127, 178] on button "Show all" at bounding box center [127, 186] width 60 height 16
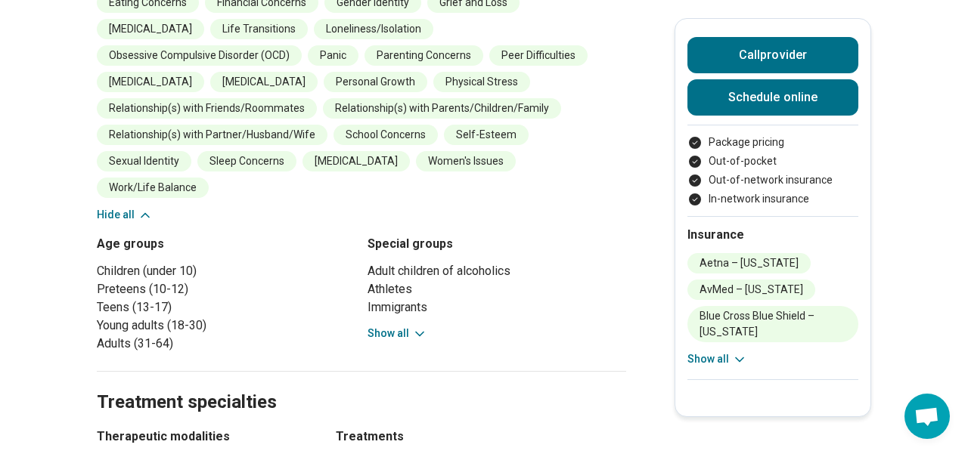
scroll to position [749, 0]
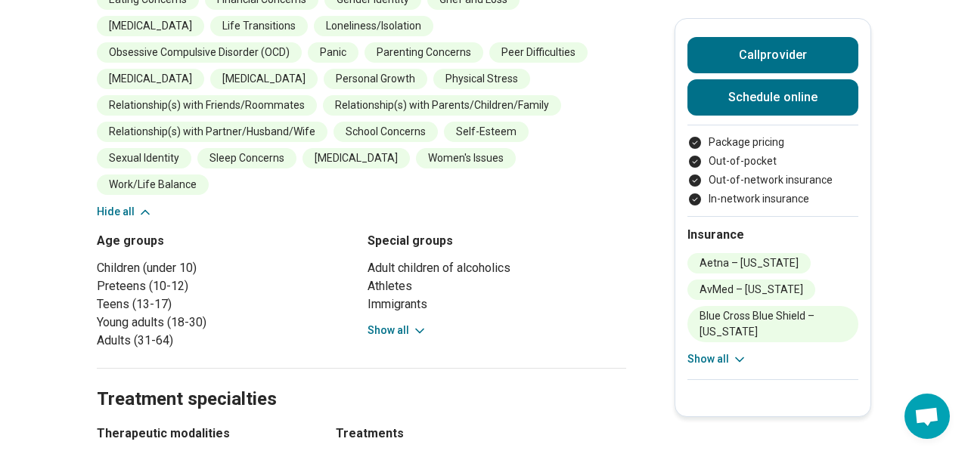
click at [386, 323] on button "Show all" at bounding box center [397, 331] width 60 height 16
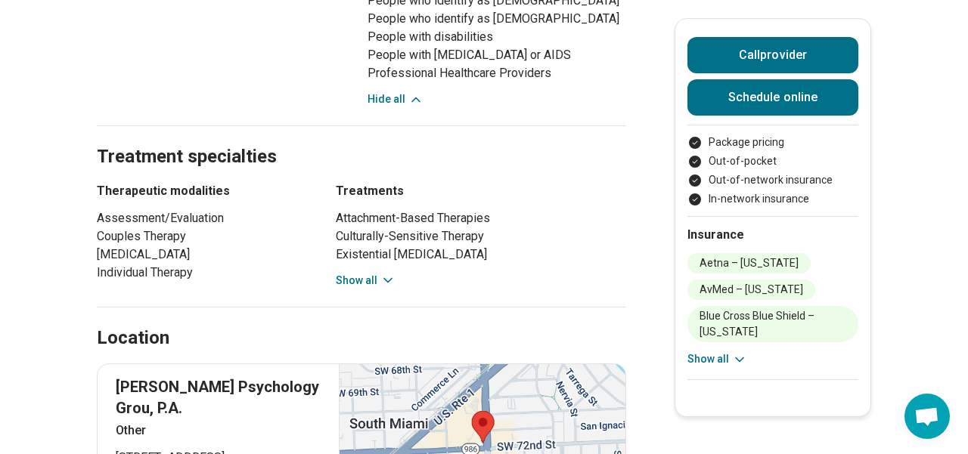
scroll to position [1163, 0]
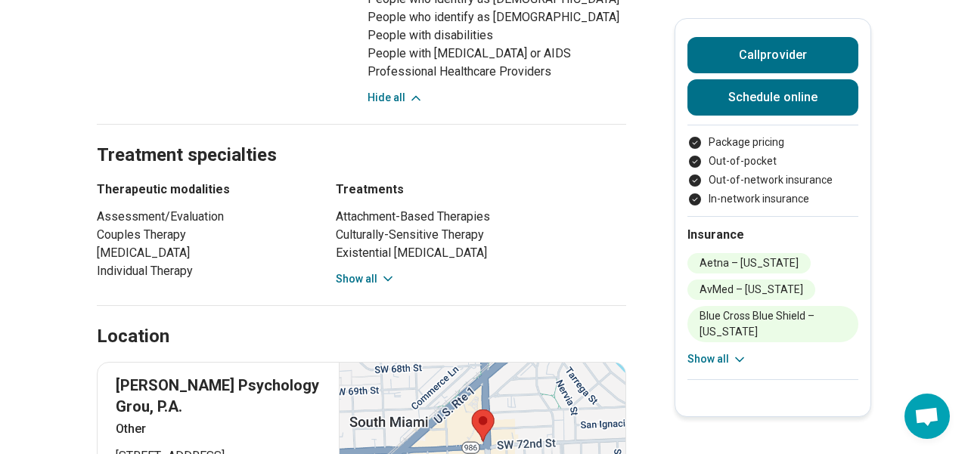
click at [364, 271] on button "Show all" at bounding box center [366, 279] width 60 height 16
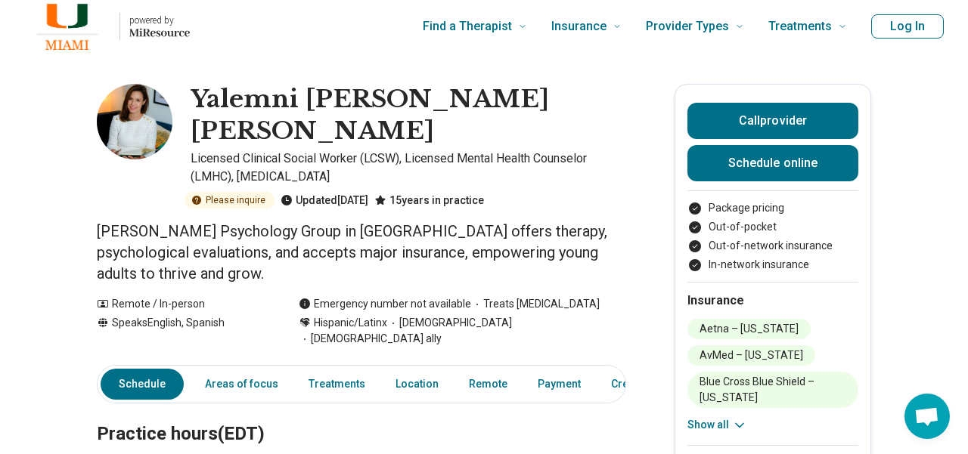
scroll to position [0, 0]
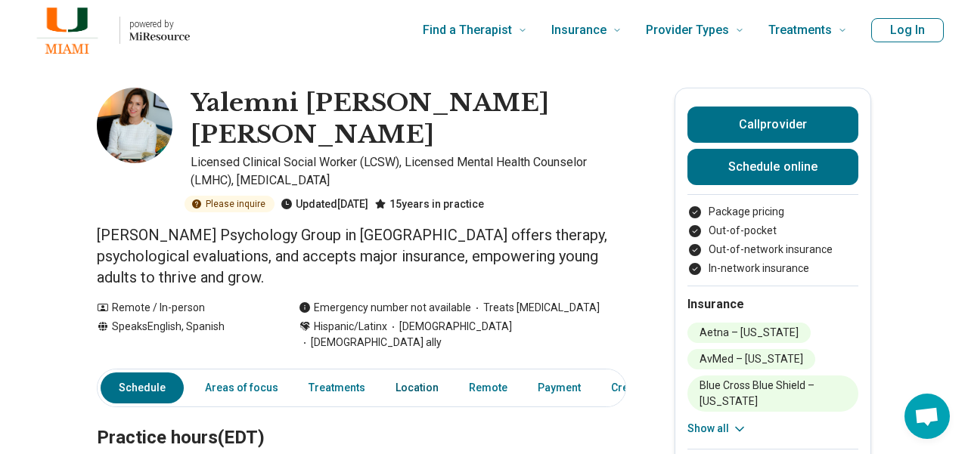
click at [403, 373] on link "Location" at bounding box center [416, 388] width 61 height 31
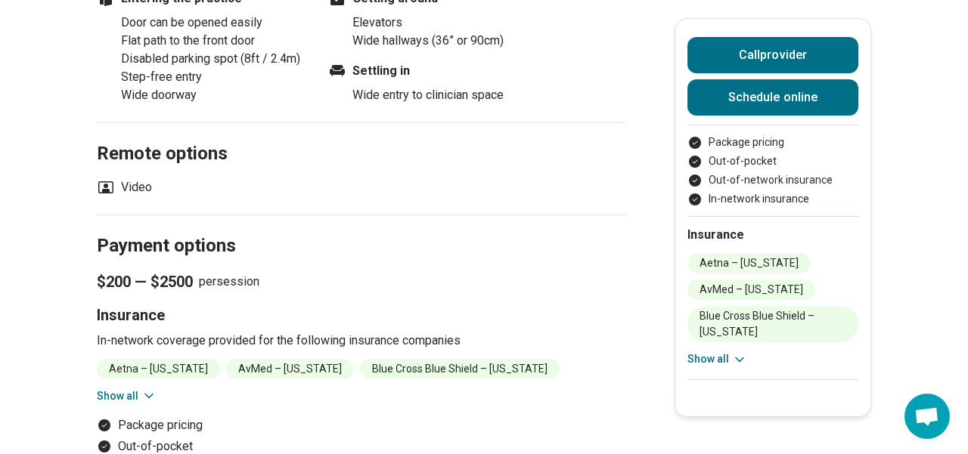
scroll to position [1959, 0]
click at [137, 388] on button "Show all" at bounding box center [127, 396] width 60 height 16
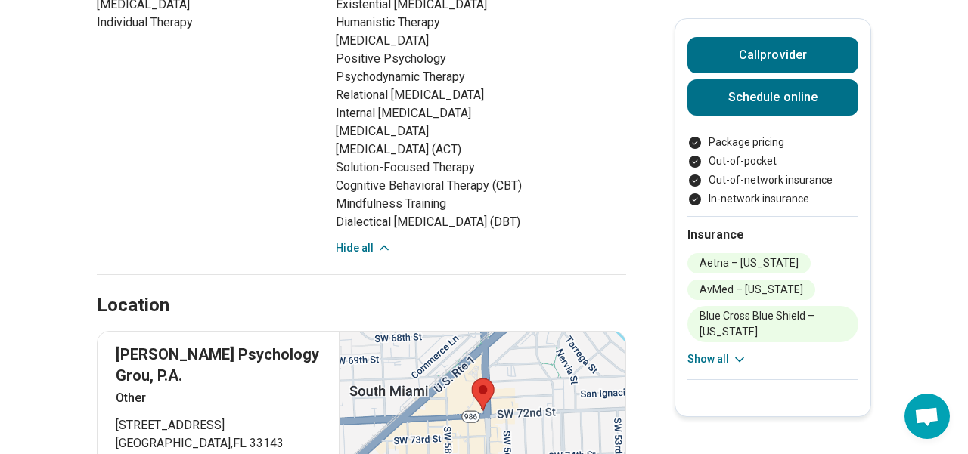
scroll to position [1402, 0]
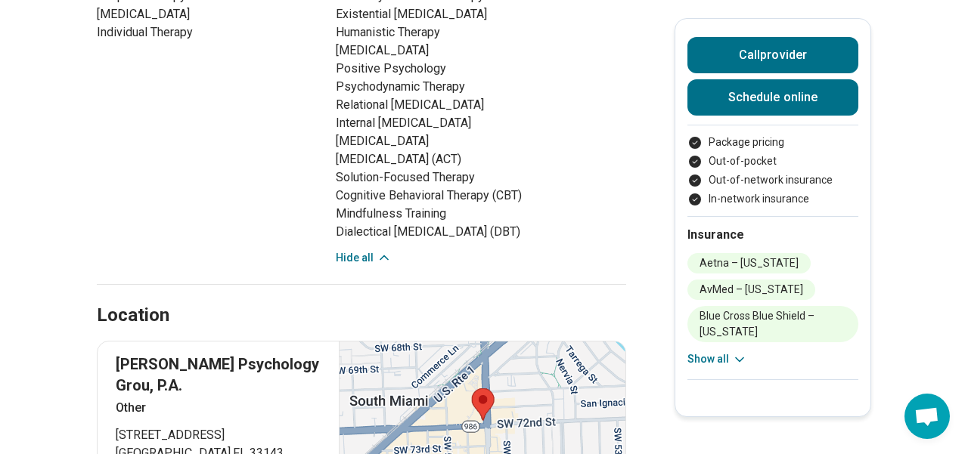
click at [721, 358] on button "Show all" at bounding box center [717, 360] width 60 height 16
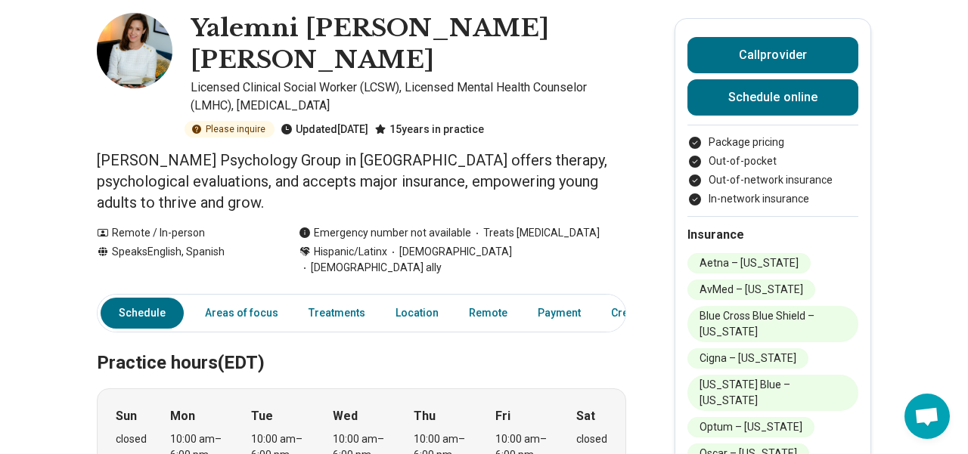
scroll to position [0, 0]
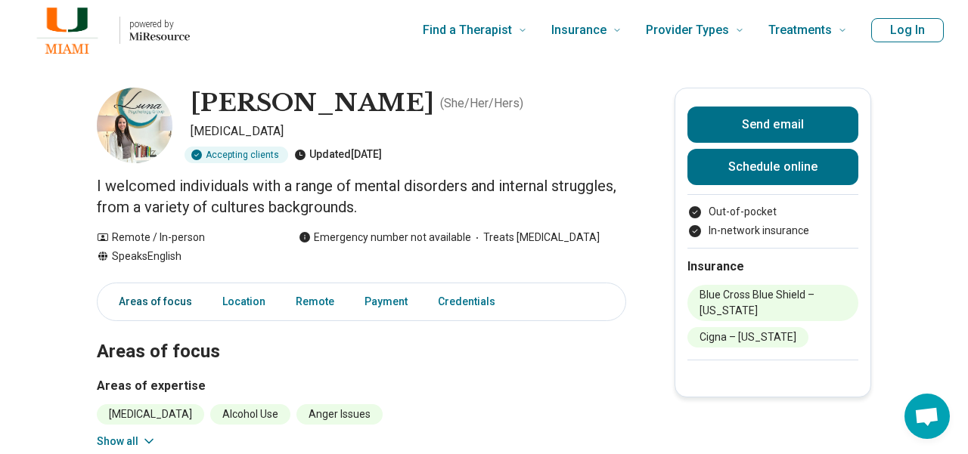
click at [173, 296] on link "Areas of focus" at bounding box center [151, 302] width 101 height 31
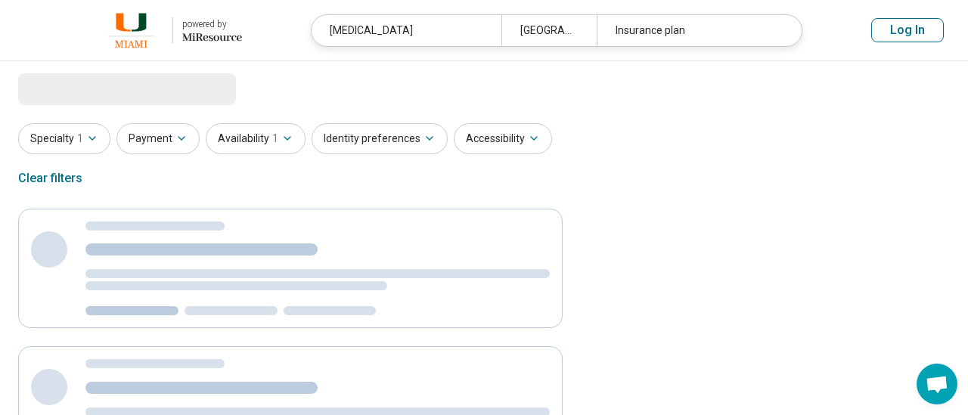
select select "********"
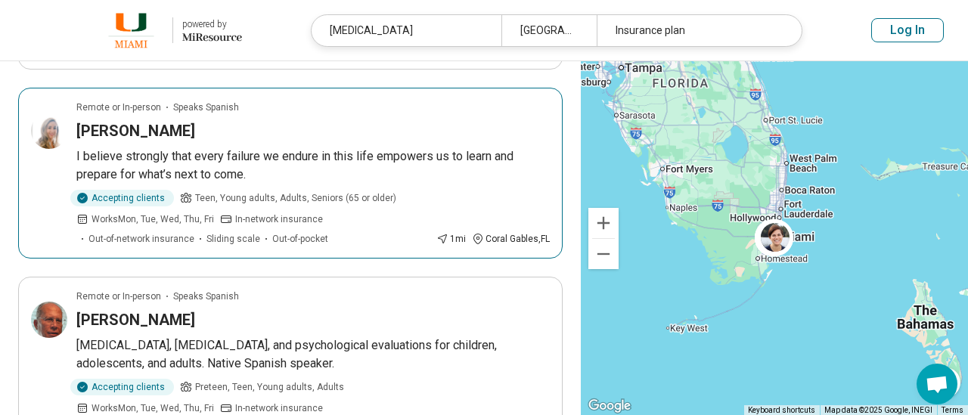
scroll to position [1158, 0]
